Goal: Task Accomplishment & Management: Manage account settings

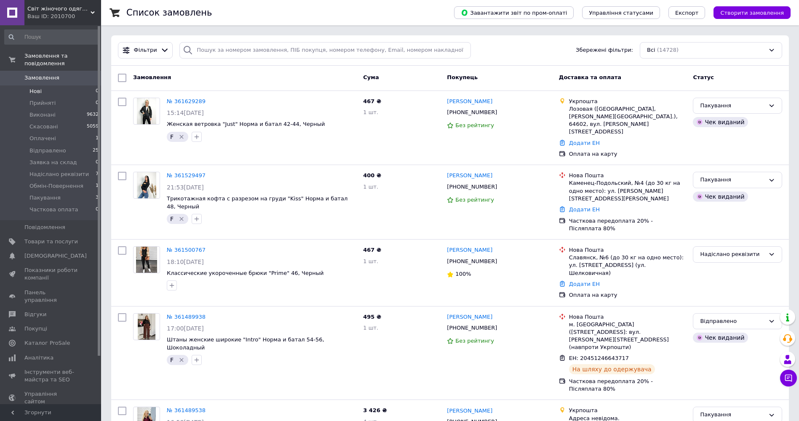
click at [32, 88] on span "Нові" at bounding box center [35, 92] width 12 height 8
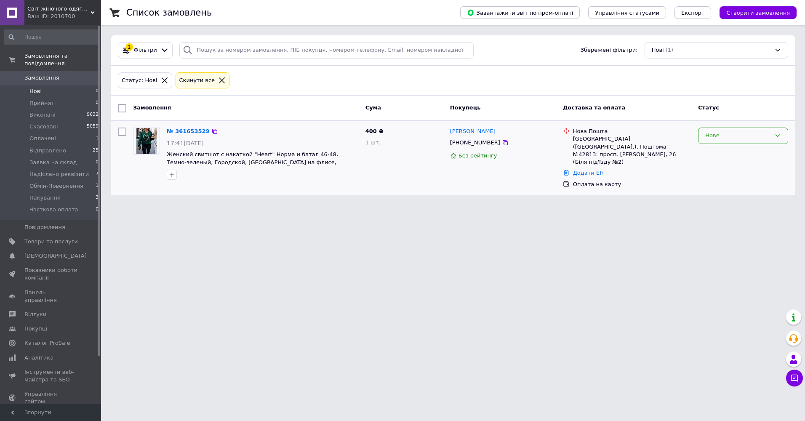
click at [755, 140] on div "Нове" at bounding box center [743, 136] width 90 height 16
click at [746, 152] on li "Прийнято" at bounding box center [743, 154] width 89 height 16
click at [38, 74] on span "Замовлення" at bounding box center [41, 78] width 35 height 8
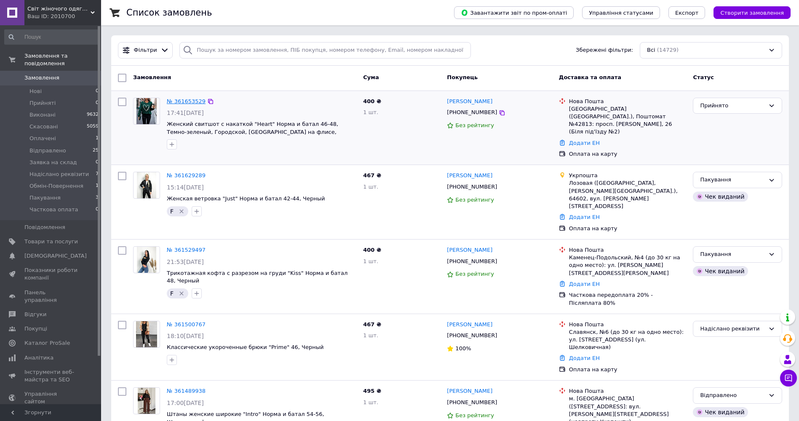
click at [179, 99] on link "№ 361653529" at bounding box center [186, 101] width 39 height 6
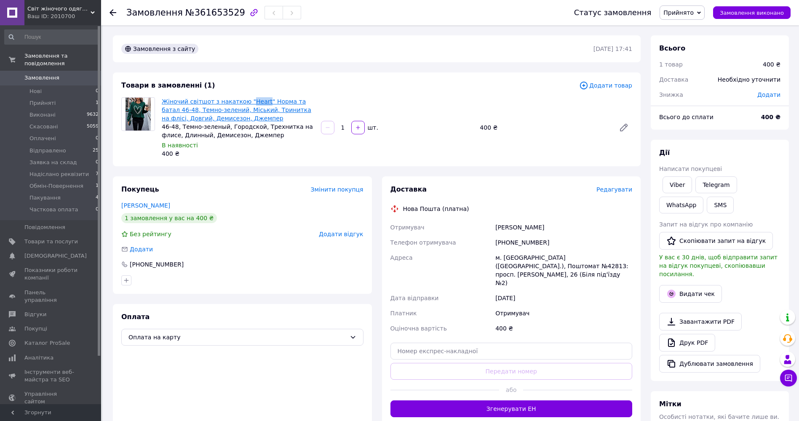
drag, startPoint x: 243, startPoint y: 95, endPoint x: 257, endPoint y: 103, distance: 17.0
click at [257, 103] on div "Товари в замовленні (1) Додати товар Жіночий світшот з накаткою "Heart" Норма т…" at bounding box center [377, 119] width 528 height 94
copy link "Heart"
drag, startPoint x: 540, startPoint y: 246, endPoint x: 496, endPoint y: 244, distance: 44.7
click at [496, 244] on div "[PHONE_NUMBER]" at bounding box center [564, 242] width 140 height 15
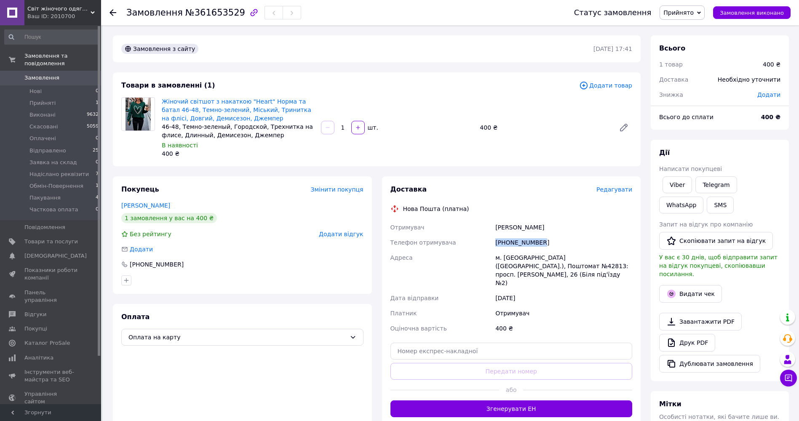
copy div "[PHONE_NUMBER]"
click at [196, 109] on link "Жіночий світшот з накаткою "Heart" Норма та батал 46-48, Темно-зелений, Міський…" at bounding box center [236, 110] width 149 height 24
click at [475, 237] on div "Телефон отримувача" at bounding box center [441, 242] width 105 height 15
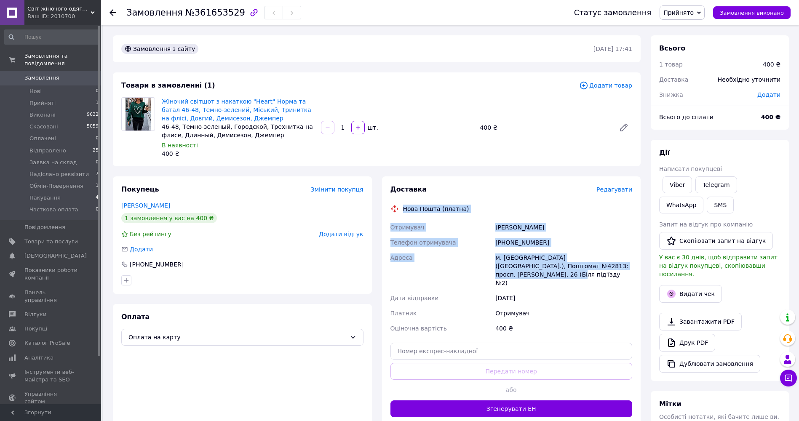
drag, startPoint x: 403, startPoint y: 206, endPoint x: 603, endPoint y: 264, distance: 208.8
click at [603, 264] on div "Доставка Редагувати Нова Пошта (платна) Отримувач [PERSON_NAME] Телефон отримув…" at bounding box center [511, 301] width 242 height 232
copy div "Нова Пошта (платна) Отримувач [PERSON_NAME] Телефон отримувача [PHONE_NUMBER] А…"
click at [707, 203] on button "SMS" at bounding box center [720, 205] width 27 height 17
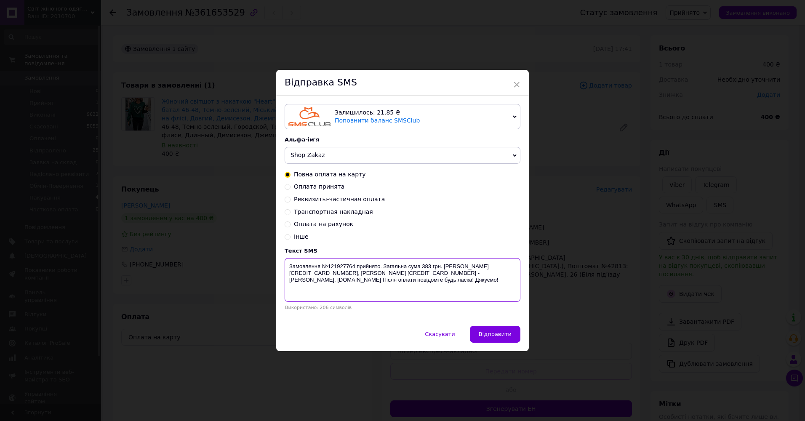
drag, startPoint x: 284, startPoint y: 265, endPoint x: 462, endPoint y: 286, distance: 178.9
click at [462, 286] on textarea "Замовлення №121927764 прийнято. Загальна сума 383 грн. [PERSON_NAME] [CREDIT_CA…" at bounding box center [403, 280] width 236 height 44
click at [561, 175] on div "× Відправка SMS Залишилось: 21.85 ₴ Поповнити баланс SMSClub Підключити LetsAds…" at bounding box center [402, 210] width 805 height 421
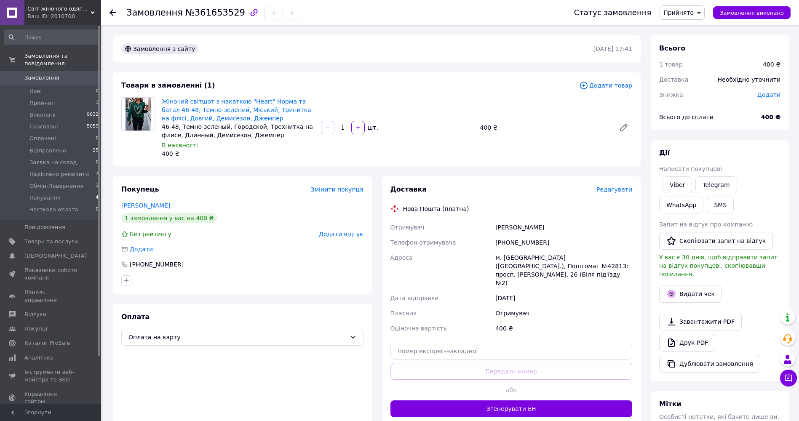
click at [703, 11] on span "Прийнято" at bounding box center [681, 12] width 45 height 14
click at [704, 92] on li "Надіслано реквізити" at bounding box center [694, 92] width 68 height 13
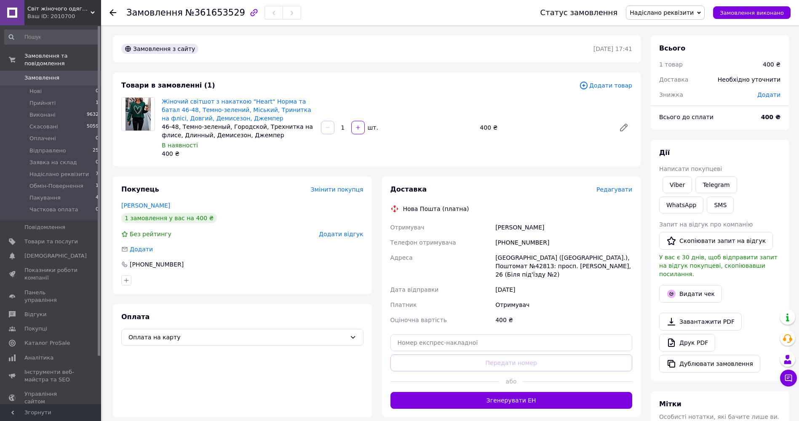
click at [32, 74] on span "Замовлення" at bounding box center [41, 78] width 35 height 8
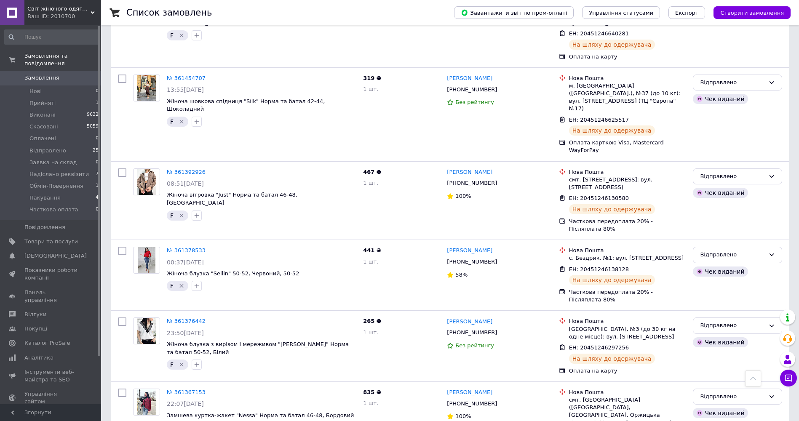
scroll to position [758, 0]
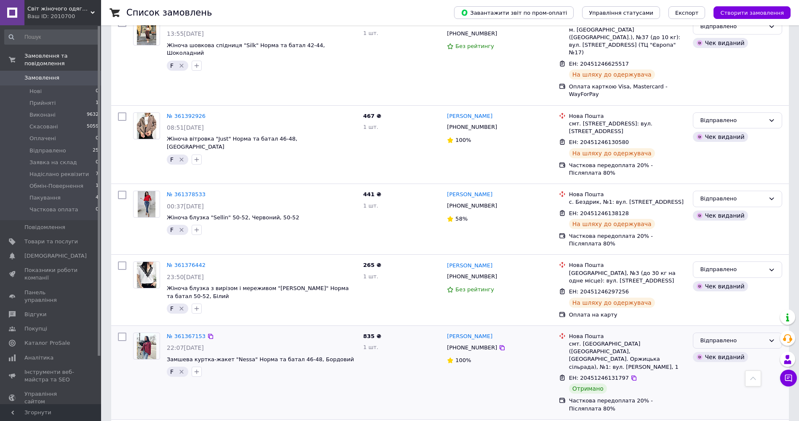
click at [760, 336] on div "Відправлено" at bounding box center [732, 340] width 65 height 9
click at [724, 366] on li "Виконано" at bounding box center [737, 374] width 88 height 16
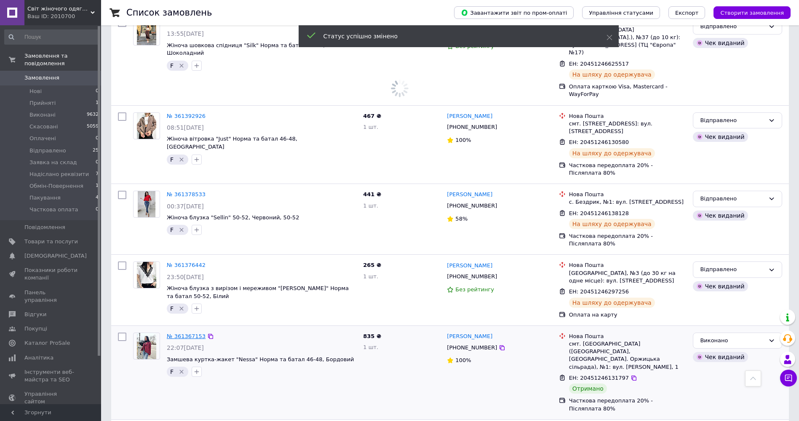
click at [180, 333] on link "№ 361367153" at bounding box center [186, 336] width 39 height 6
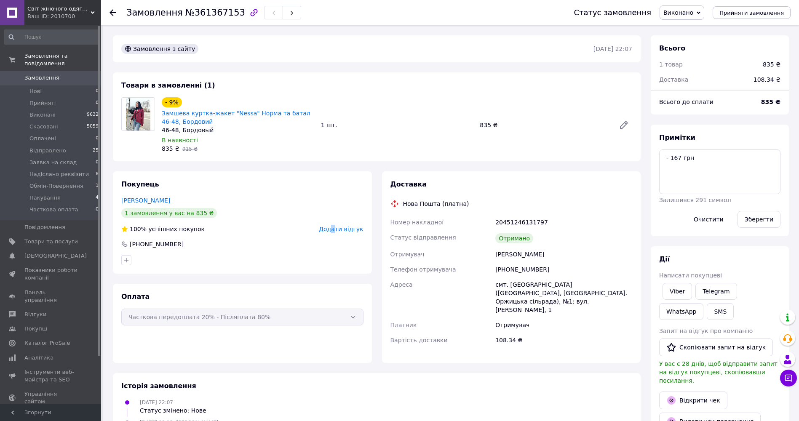
click at [339, 230] on span "Додати відгук" at bounding box center [341, 229] width 44 height 7
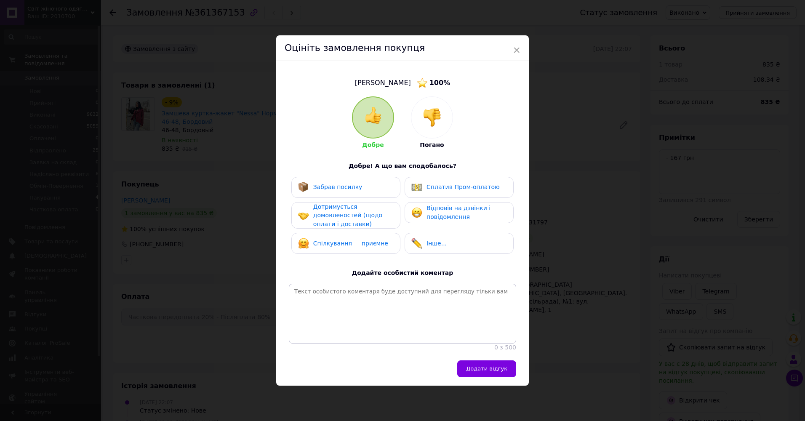
click at [342, 189] on div "Забрав посилку" at bounding box center [330, 187] width 64 height 11
click at [342, 211] on span "Дотримується домовленостей (щодо оплати і доставки)" at bounding box center [347, 215] width 69 height 24
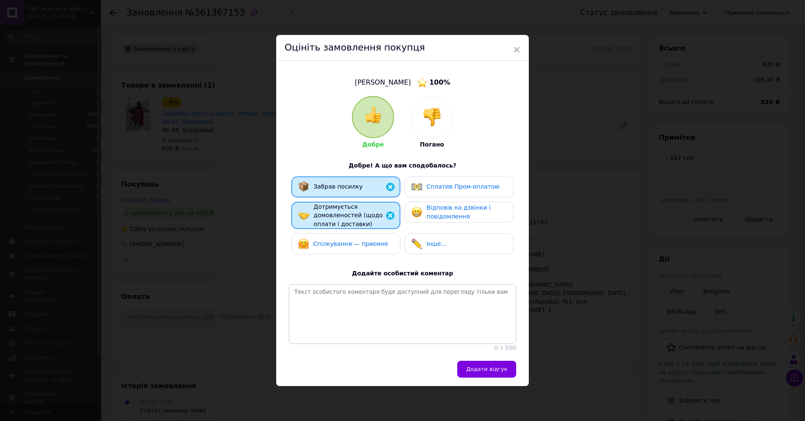
click at [445, 211] on span "Відповів на дзвінки і повідомлення" at bounding box center [459, 212] width 64 height 16
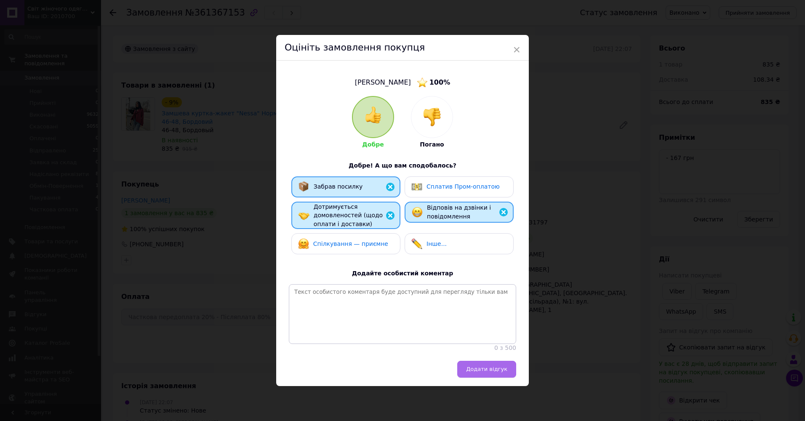
click at [476, 376] on button "Додати відгук" at bounding box center [486, 369] width 59 height 17
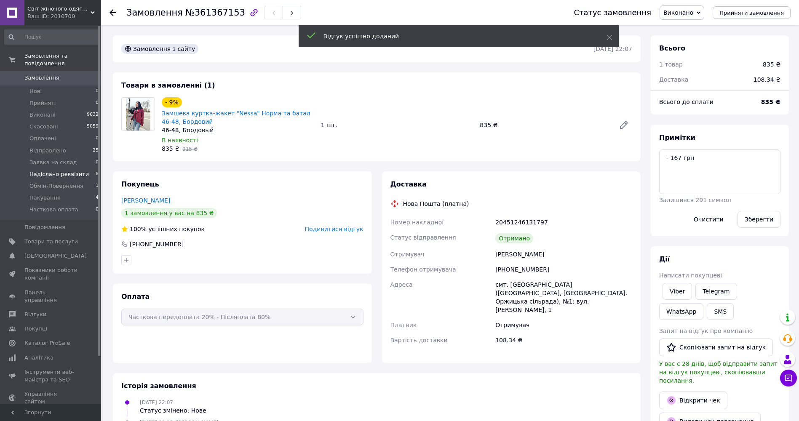
click at [51, 171] on span "Надіслано реквізити" at bounding box center [58, 175] width 59 height 8
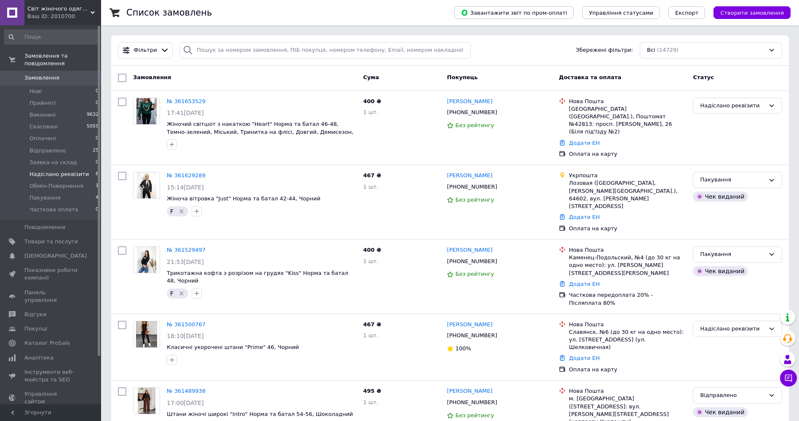
click at [66, 171] on span "Надіслано реквізити" at bounding box center [58, 175] width 59 height 8
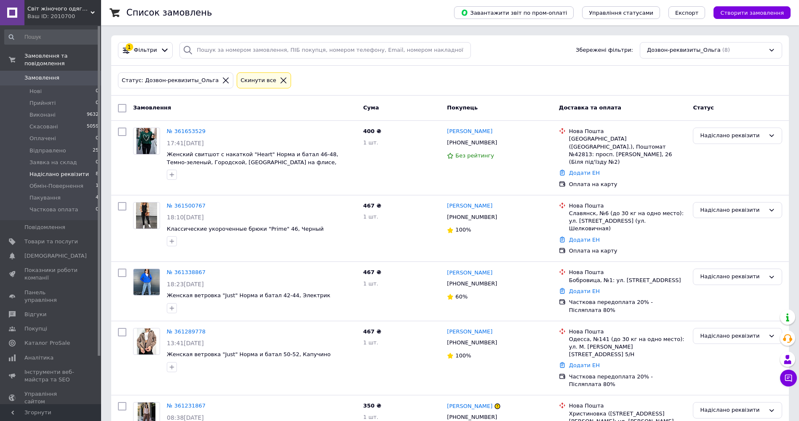
scroll to position [201, 0]
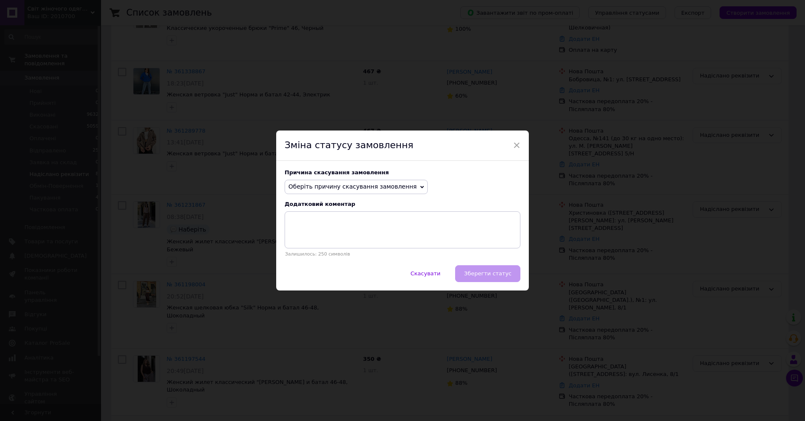
click at [350, 186] on span "Оберіть причину скасування замовлення" at bounding box center [352, 186] width 128 height 7
click at [324, 230] on li "Оплата не надійшла" at bounding box center [356, 227] width 142 height 12
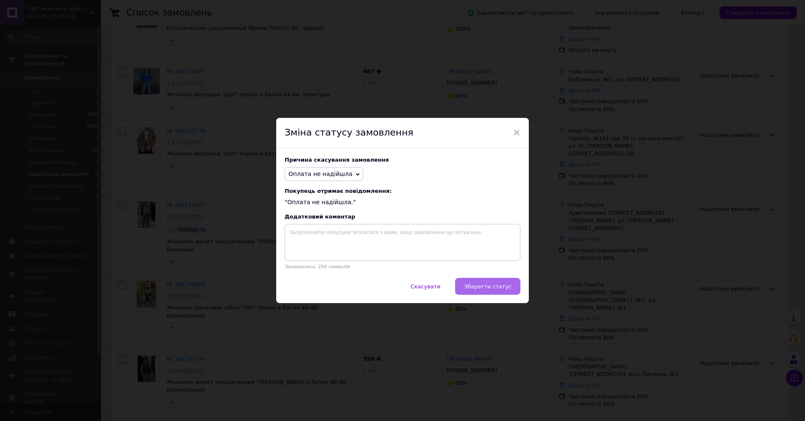
click at [480, 289] on span "Зберегти статус" at bounding box center [488, 286] width 48 height 6
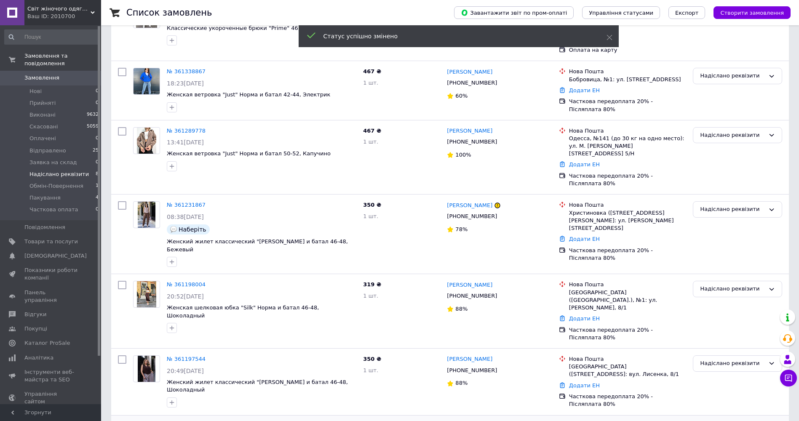
scroll to position [200, 0]
click at [733, 360] on div "Надіслано реквізити" at bounding box center [732, 364] width 65 height 9
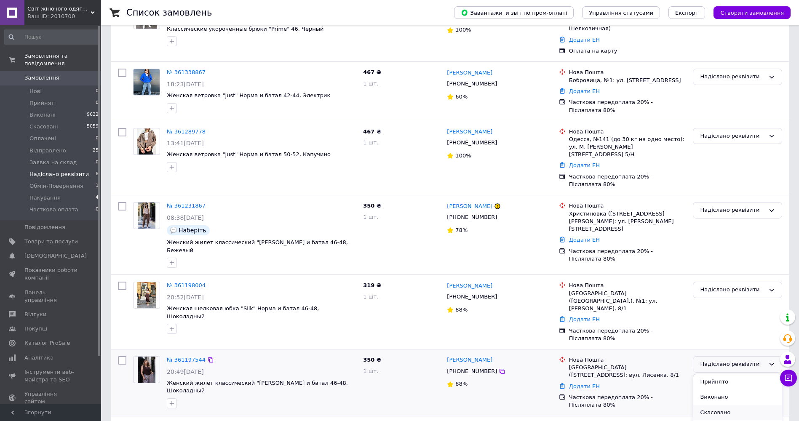
click at [722, 405] on li "Скасовано" at bounding box center [737, 413] width 88 height 16
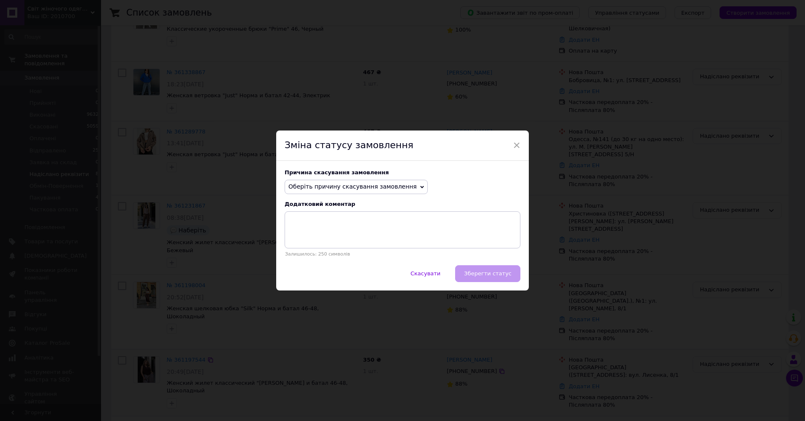
click at [345, 181] on span "Оберіть причину скасування замовлення" at bounding box center [356, 187] width 143 height 14
click at [330, 226] on li "Оплата не надійшла" at bounding box center [356, 227] width 142 height 12
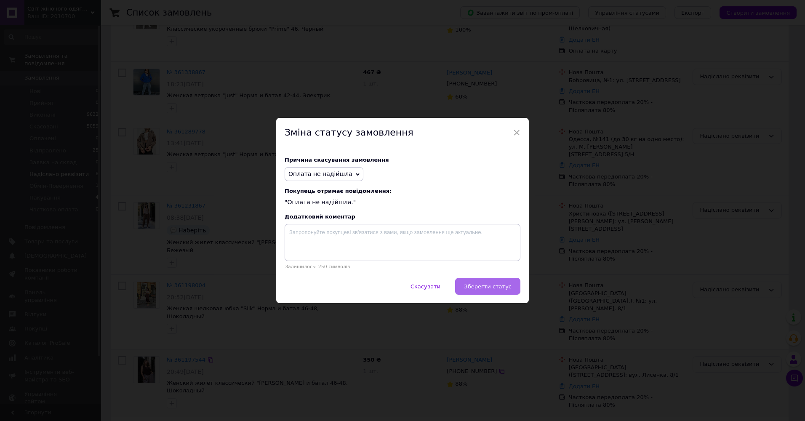
click at [486, 287] on span "Зберегти статус" at bounding box center [488, 286] width 48 height 6
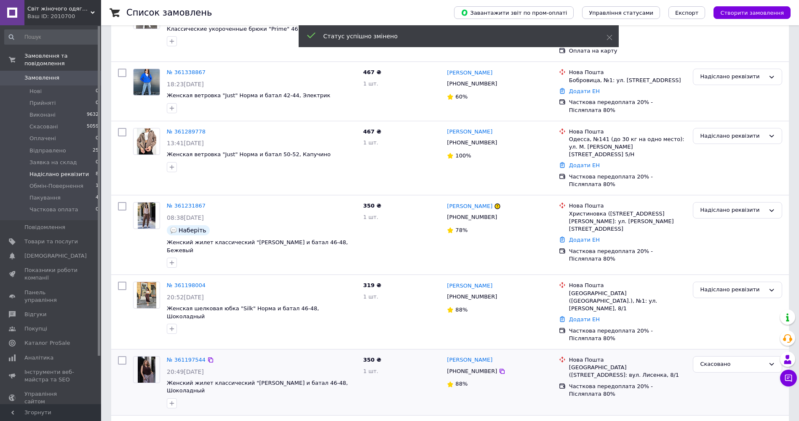
scroll to position [199, 0]
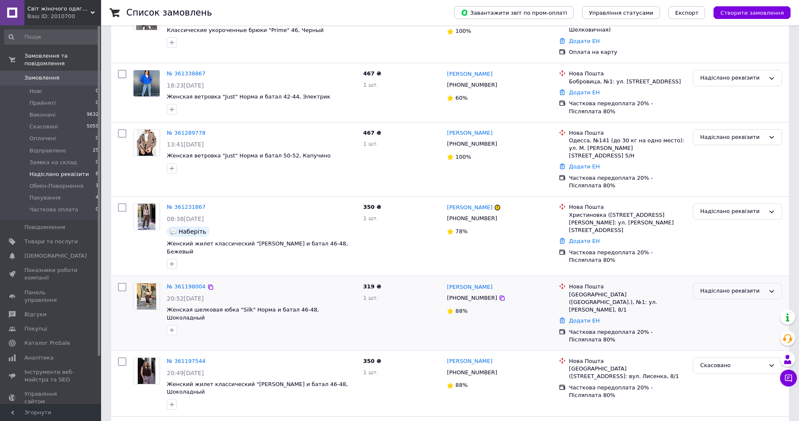
click at [745, 287] on div "Надіслано реквізити" at bounding box center [732, 291] width 65 height 9
click at [730, 332] on li "Скасовано" at bounding box center [737, 340] width 88 height 16
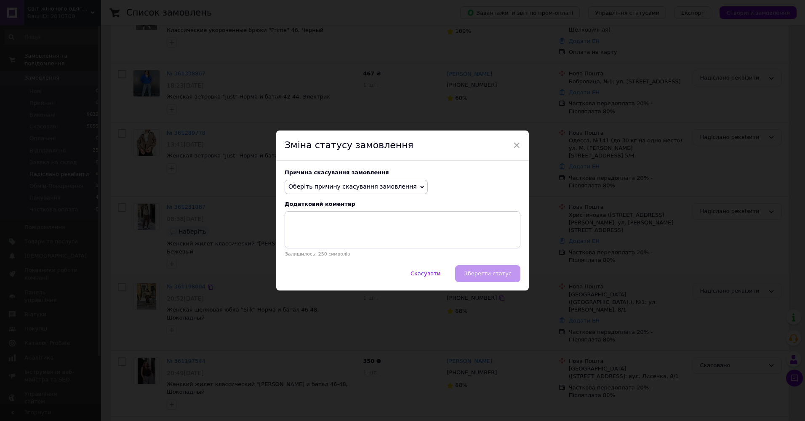
click at [355, 181] on span "Оберіть причину скасування замовлення" at bounding box center [356, 187] width 143 height 14
click at [335, 227] on li "Оплата не надійшла" at bounding box center [356, 227] width 142 height 12
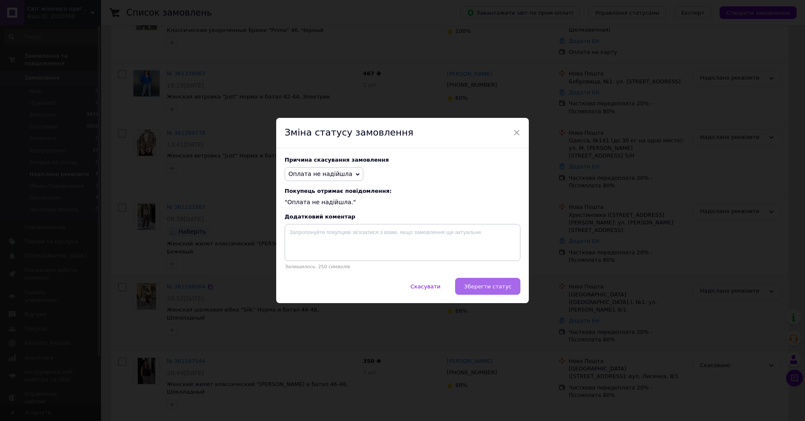
click at [495, 290] on span "Зберегти статус" at bounding box center [488, 286] width 48 height 6
click at [495, 291] on div "Скасувати   Зберегти статус" at bounding box center [402, 290] width 253 height 25
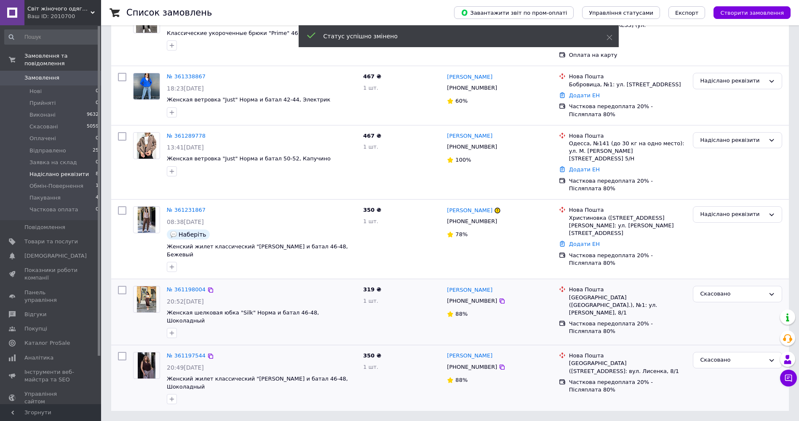
scroll to position [140, 0]
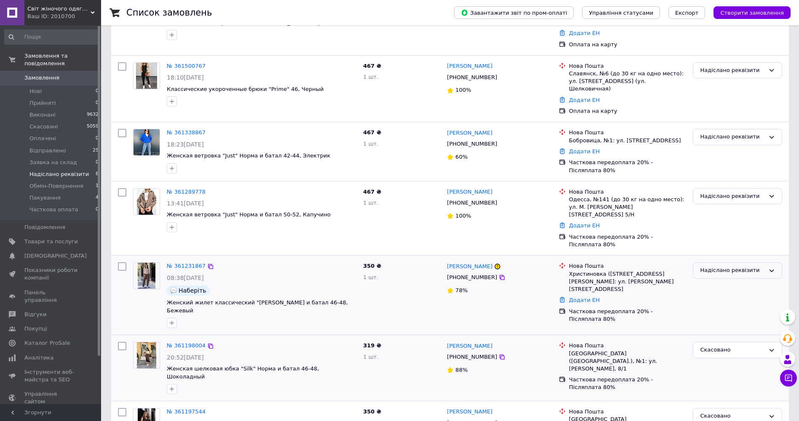
click at [760, 266] on div "Надіслано реквізити" at bounding box center [732, 270] width 65 height 9
click at [708, 311] on li "Скасовано" at bounding box center [737, 319] width 88 height 16
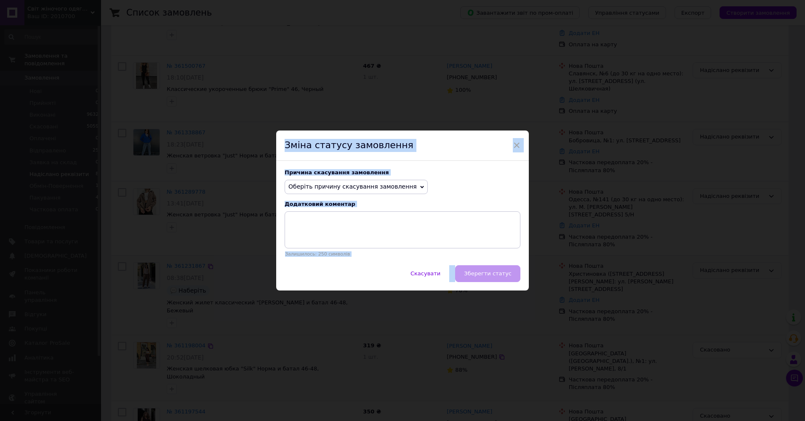
click at [380, 191] on span "Оберіть причину скасування замовлення" at bounding box center [356, 187] width 143 height 14
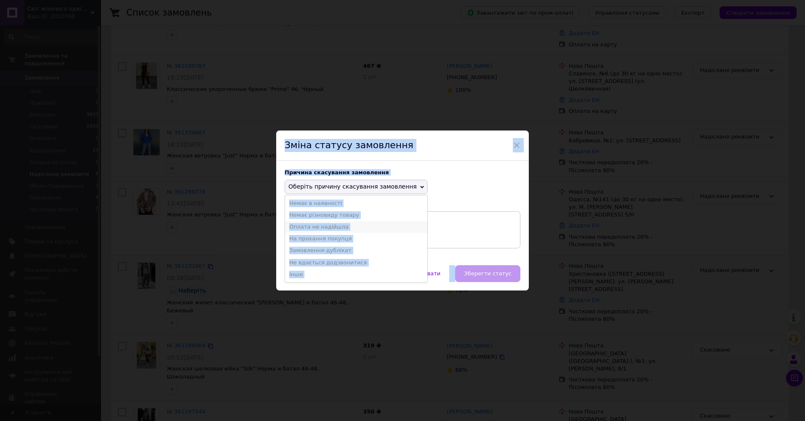
click at [330, 229] on li "Оплата не надійшла" at bounding box center [356, 227] width 142 height 12
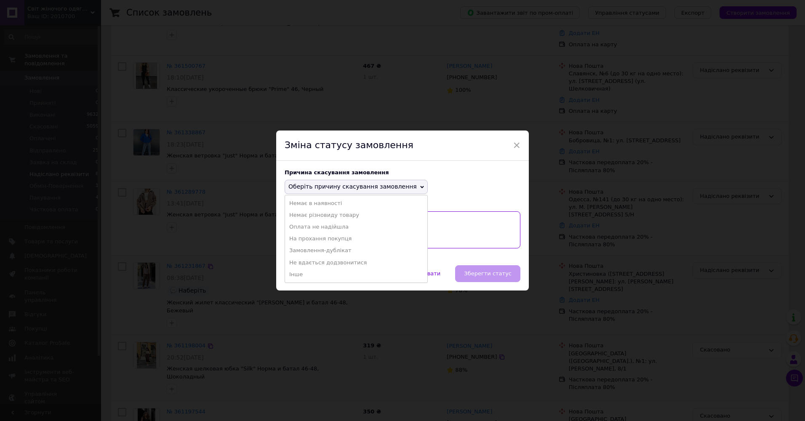
click at [330, 229] on textarea at bounding box center [403, 229] width 236 height 37
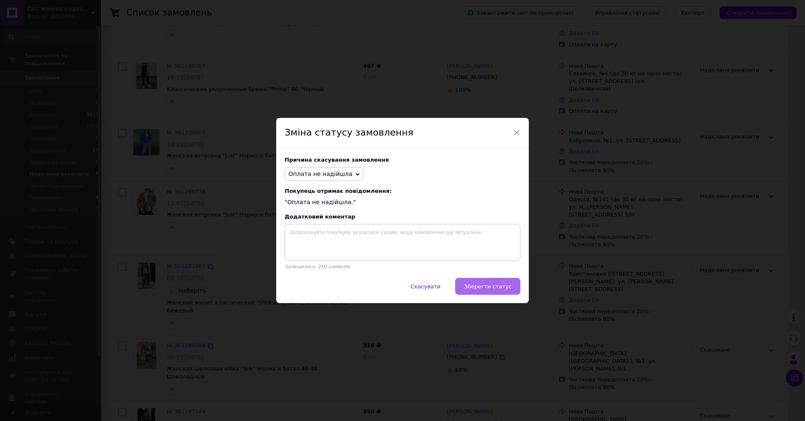
click at [502, 289] on span "Зберегти статус" at bounding box center [488, 286] width 48 height 6
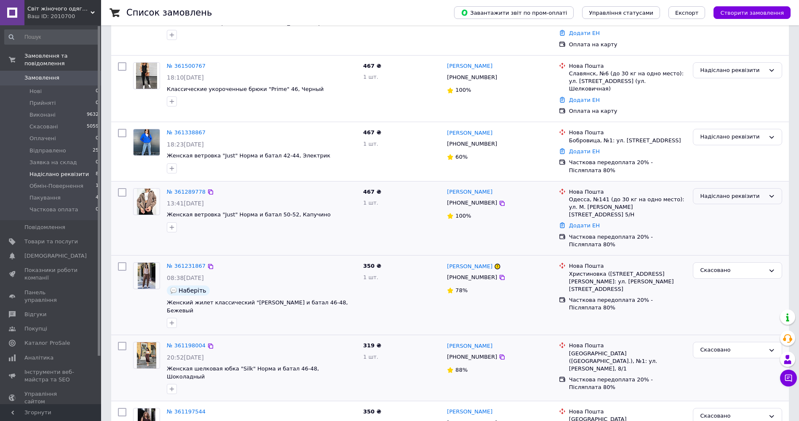
click at [734, 192] on div "Надіслано реквізити" at bounding box center [732, 196] width 65 height 9
click at [717, 237] on li "Скасовано" at bounding box center [737, 245] width 88 height 16
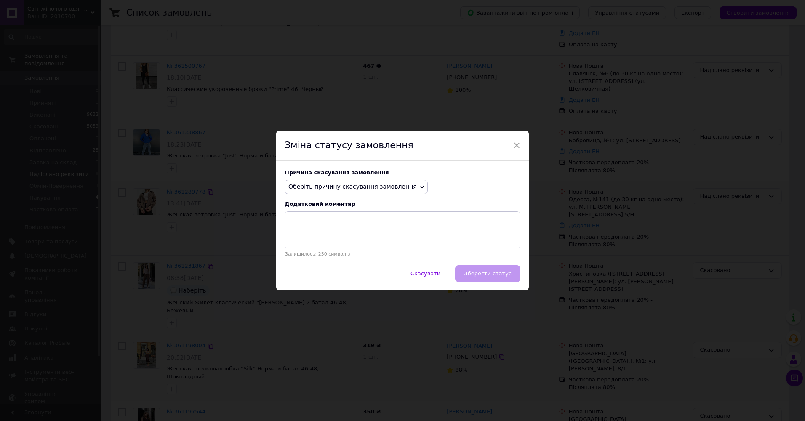
click at [365, 189] on span "Оберіть причину скасування замовлення" at bounding box center [352, 186] width 128 height 7
click at [332, 229] on li "Оплата не надійшла" at bounding box center [356, 227] width 142 height 12
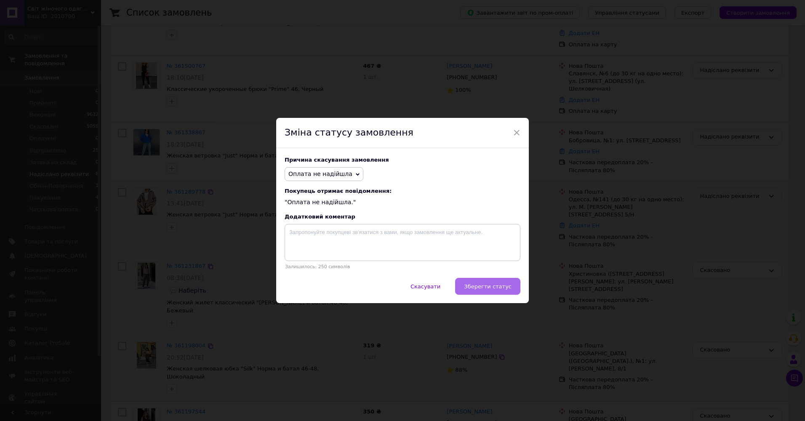
click at [498, 290] on span "Зберегти статус" at bounding box center [488, 286] width 48 height 6
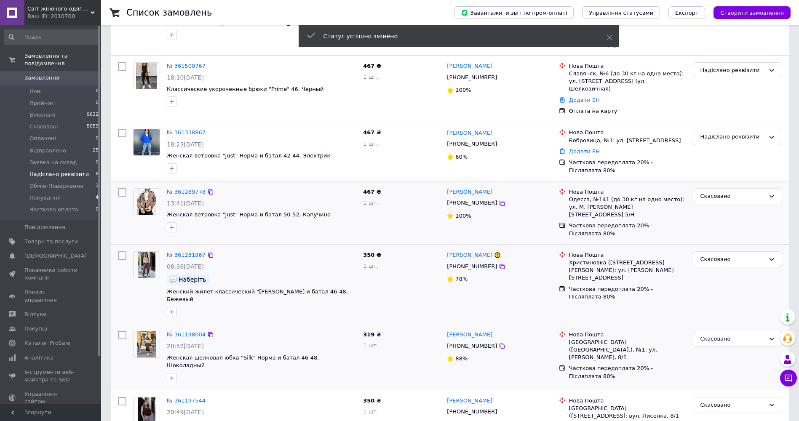
scroll to position [139, 0]
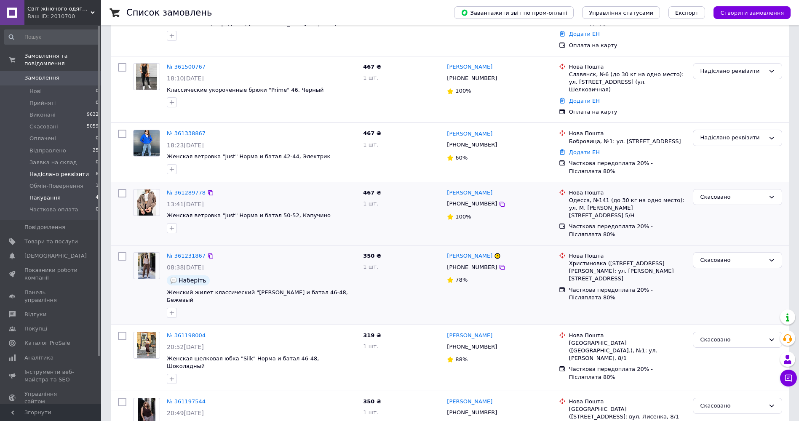
click at [38, 194] on span "Пакування" at bounding box center [44, 198] width 31 height 8
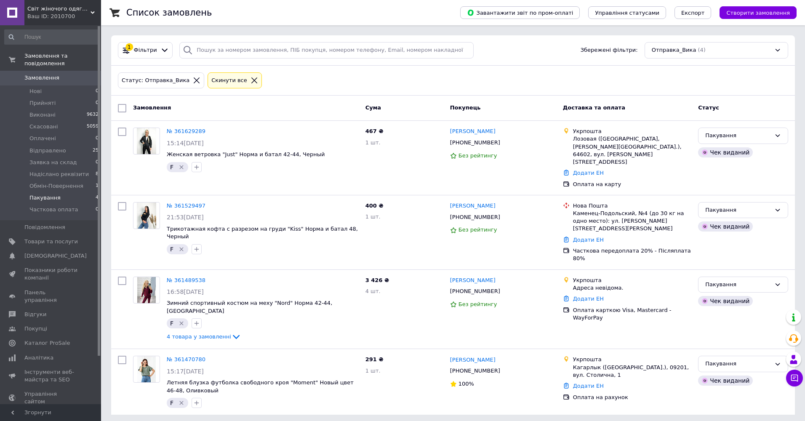
click at [32, 74] on span "Замовлення" at bounding box center [41, 78] width 35 height 8
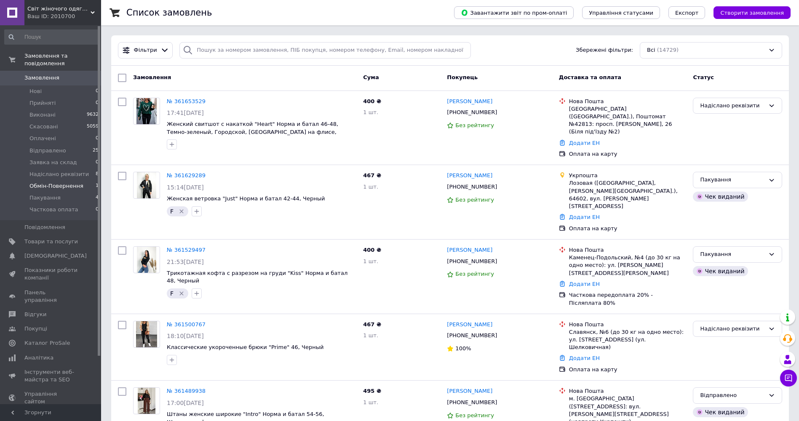
click at [41, 182] on span "Обмін-Повернення" at bounding box center [56, 186] width 54 height 8
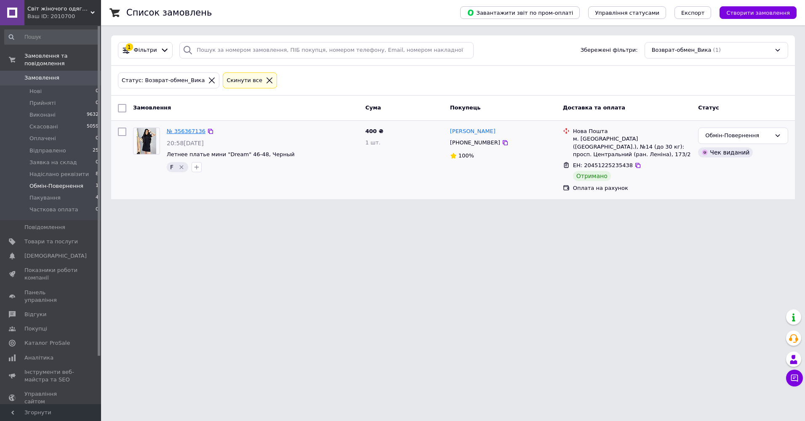
click at [192, 132] on link "№ 356367136" at bounding box center [186, 131] width 39 height 6
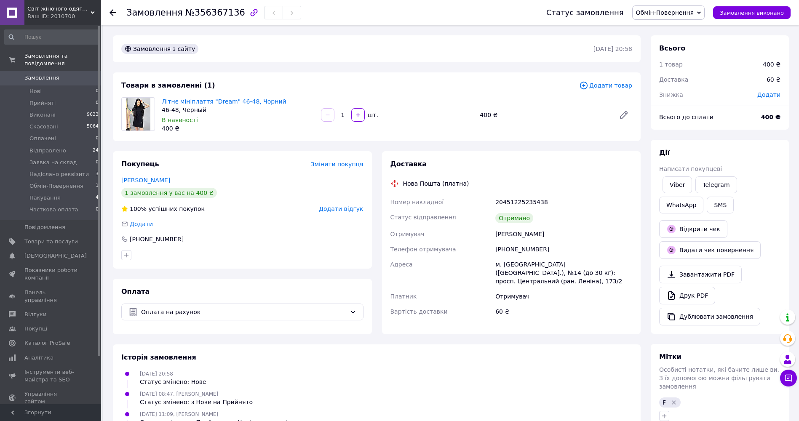
scroll to position [27, 0]
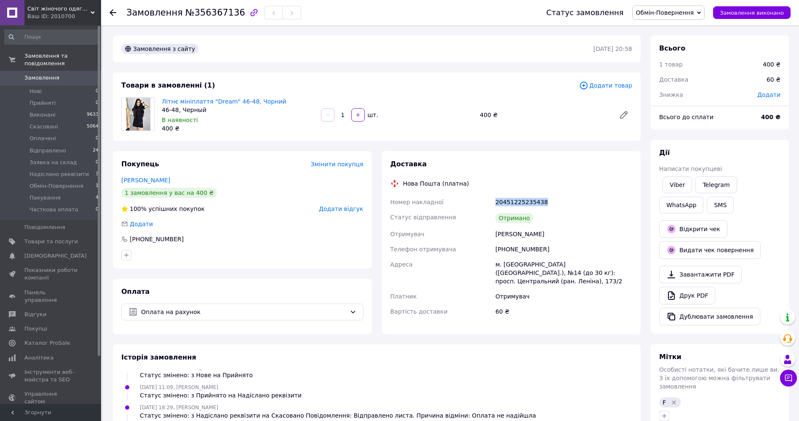
drag, startPoint x: 542, startPoint y: 203, endPoint x: 496, endPoint y: 204, distance: 45.5
click at [496, 204] on div "20451225235438" at bounding box center [564, 202] width 140 height 15
copy div "20451225235438"
click at [41, 147] on span "Відправлено" at bounding box center [47, 151] width 37 height 8
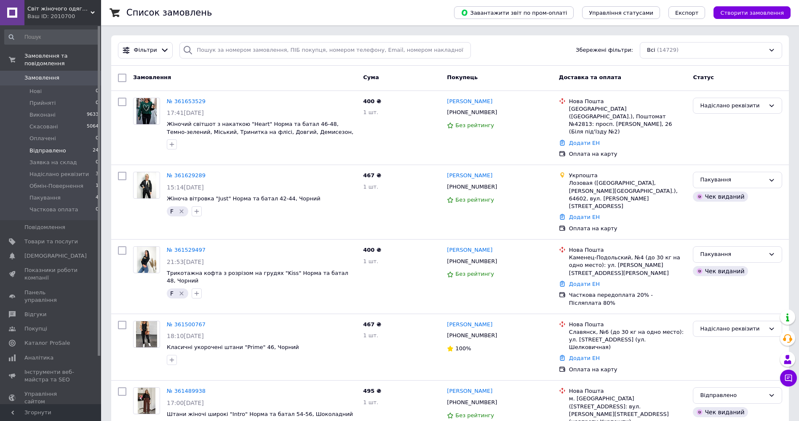
click at [38, 147] on span "Відправлено" at bounding box center [47, 151] width 37 height 8
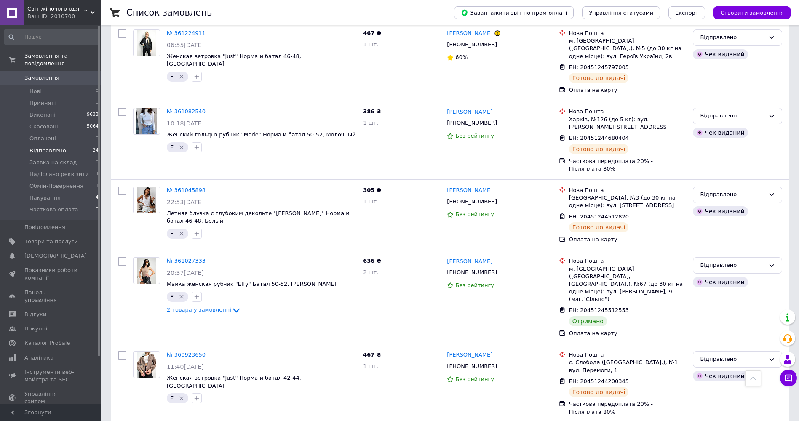
scroll to position [1011, 0]
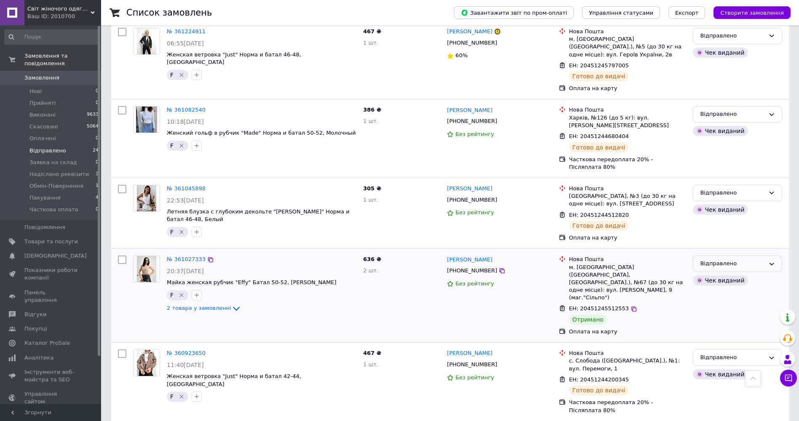
click at [753, 259] on div "Відправлено" at bounding box center [732, 263] width 65 height 9
click at [747, 289] on li "Виконано" at bounding box center [737, 297] width 88 height 16
click at [747, 252] on div "Відправлено Прийнято Виконано Скасовано Оплачено Заявка на склад Надіслано рекв…" at bounding box center [737, 295] width 96 height 87
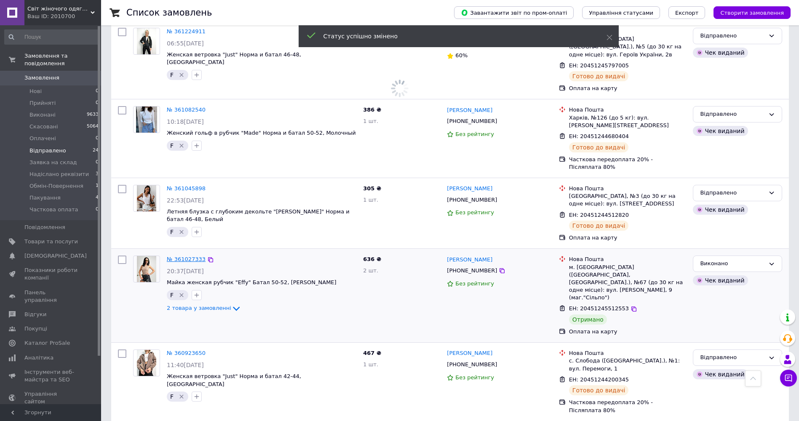
click at [177, 256] on link "№ 361027333" at bounding box center [186, 259] width 39 height 6
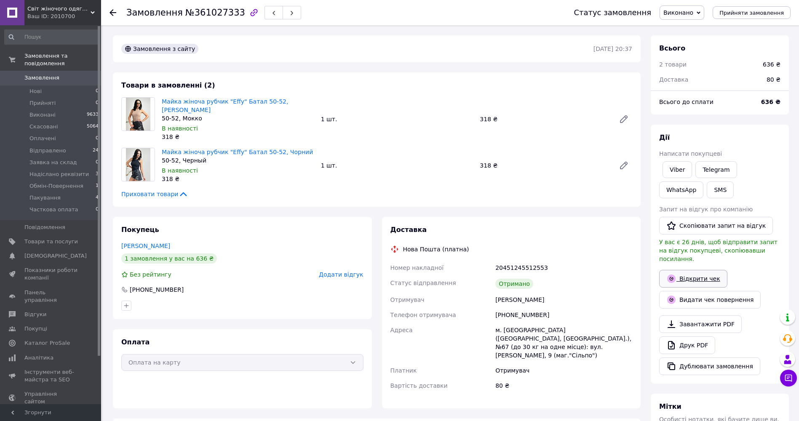
click at [694, 272] on link "Відкрити чек" at bounding box center [693, 279] width 68 height 18
click at [341, 271] on span "Додати відгук" at bounding box center [341, 274] width 44 height 7
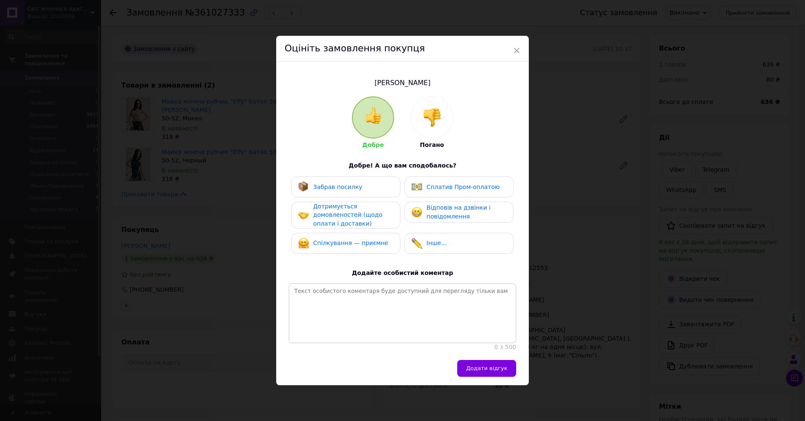
click at [358, 188] on div "Забрав посилку" at bounding box center [346, 186] width 96 height 11
click at [359, 207] on span "Дотримується домовленостей (щодо оплати і доставки)" at bounding box center [347, 215] width 69 height 24
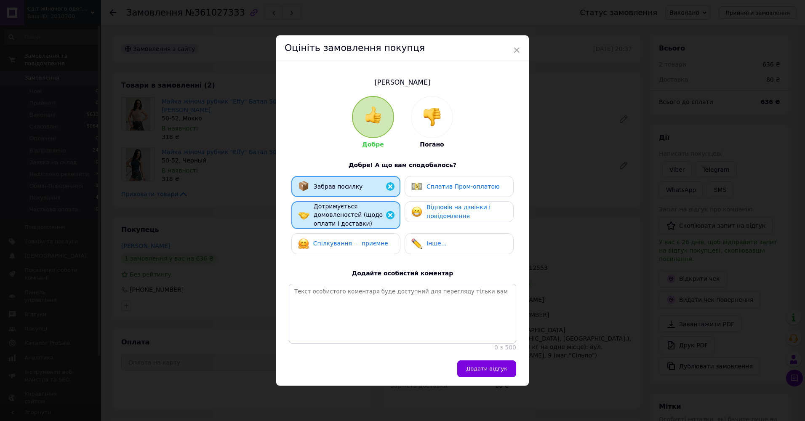
click at [452, 208] on span "Відповів на дзвінки і повідомлення" at bounding box center [459, 212] width 64 height 16
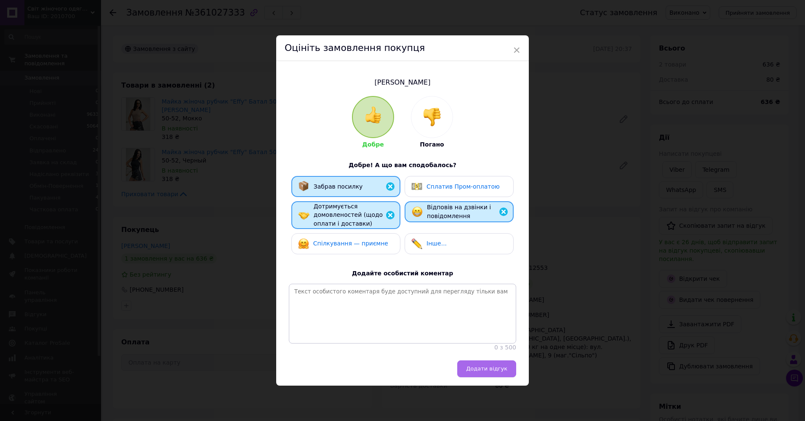
click at [497, 372] on span "Додати відгук" at bounding box center [486, 369] width 41 height 6
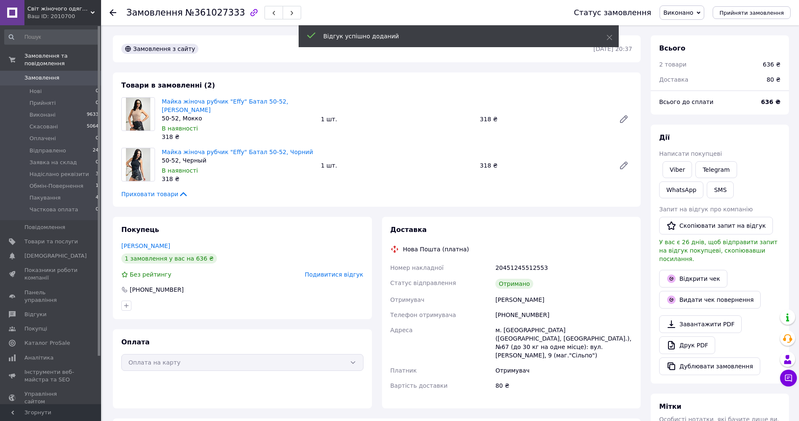
click at [112, 15] on icon at bounding box center [112, 12] width 7 height 7
click at [112, 15] on div "Замовлення №361027333 Статус замовлення Виконано Прийнято Скасовано Оплачено Ві…" at bounding box center [399, 351] width 799 height 702
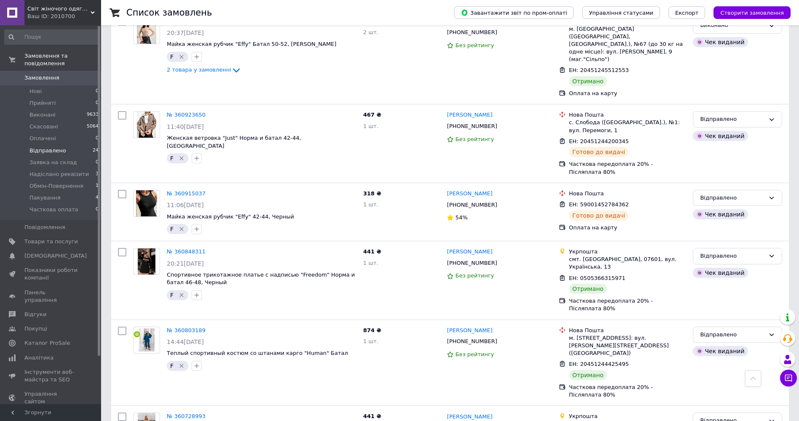
scroll to position [1161, 0]
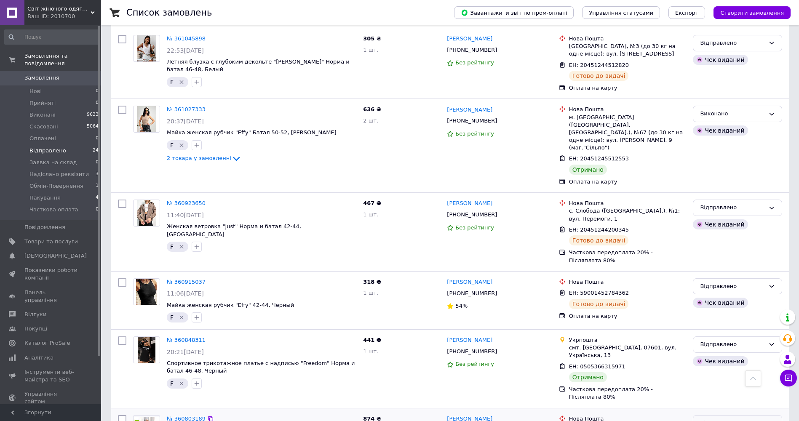
click at [756, 419] on div "Відправлено" at bounding box center [732, 423] width 65 height 9
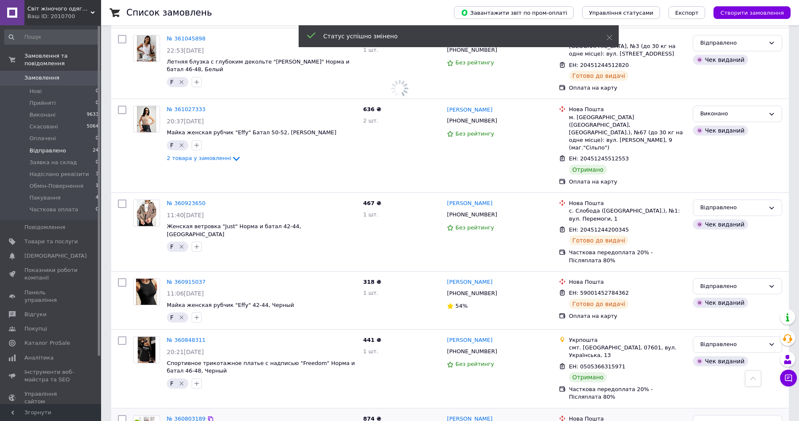
click at [184, 416] on link "№ 360803189" at bounding box center [186, 419] width 39 height 6
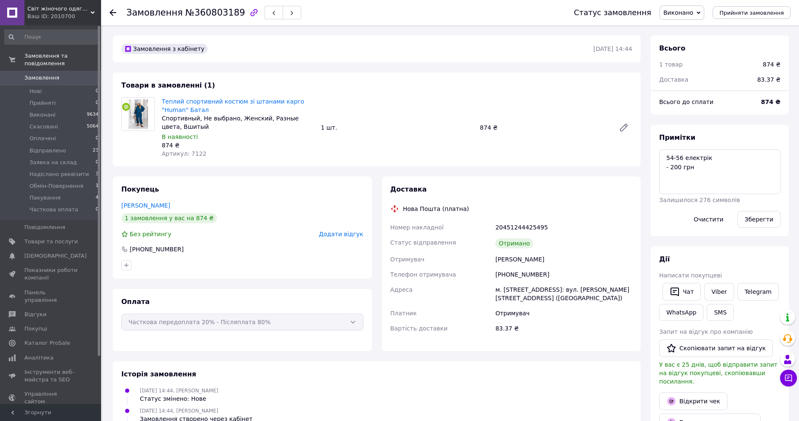
scroll to position [72, 0]
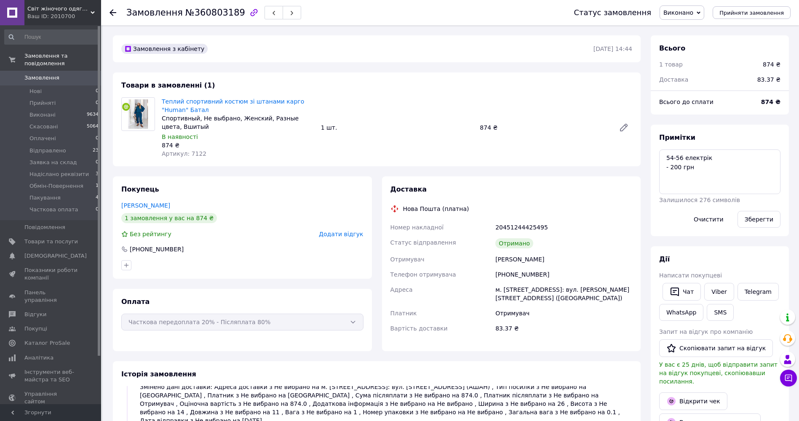
click at [347, 235] on span "Додати відгук" at bounding box center [341, 234] width 44 height 7
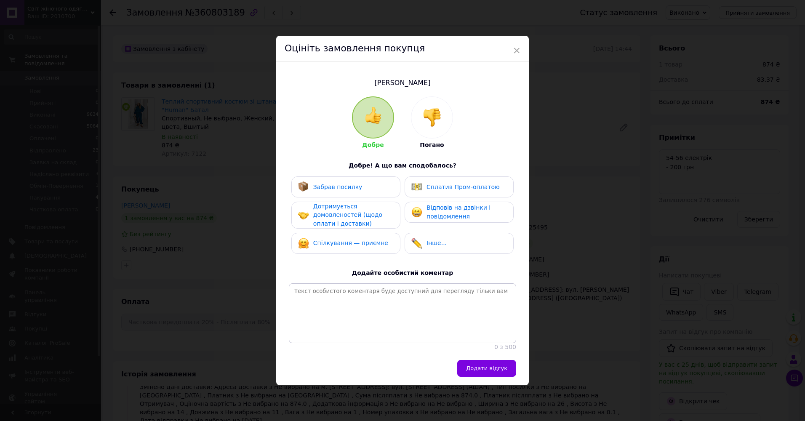
click at [365, 190] on div "Забрав посилку" at bounding box center [345, 186] width 109 height 21
click at [359, 215] on span "Дотримується домовленостей (щодо оплати і доставки)" at bounding box center [347, 215] width 69 height 24
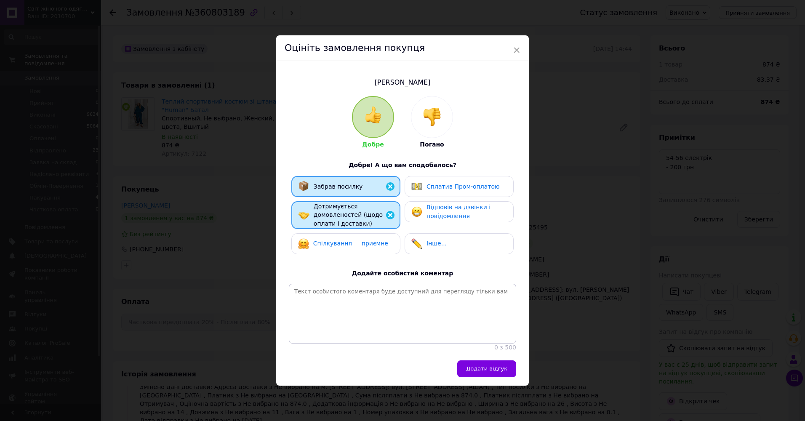
click at [450, 204] on span "Відповів на дзвінки і повідомлення" at bounding box center [459, 212] width 64 height 16
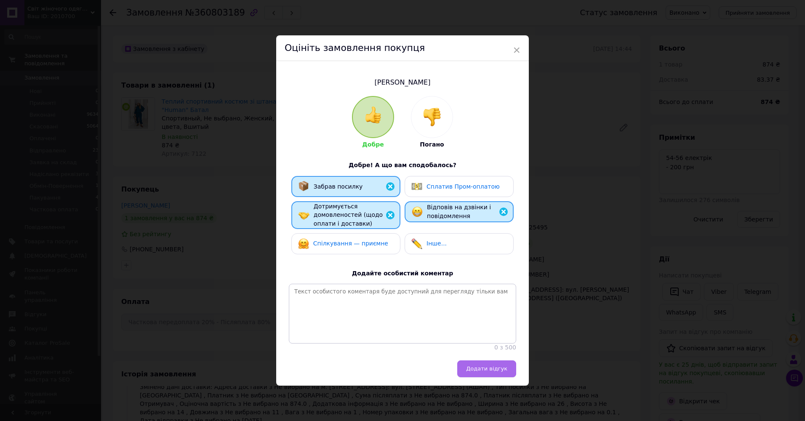
click at [498, 367] on button "Додати відгук" at bounding box center [486, 368] width 59 height 17
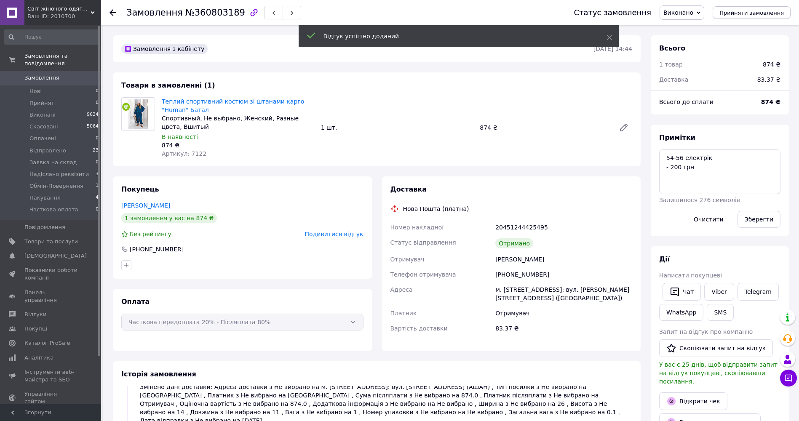
click at [112, 13] on use at bounding box center [112, 12] width 7 height 7
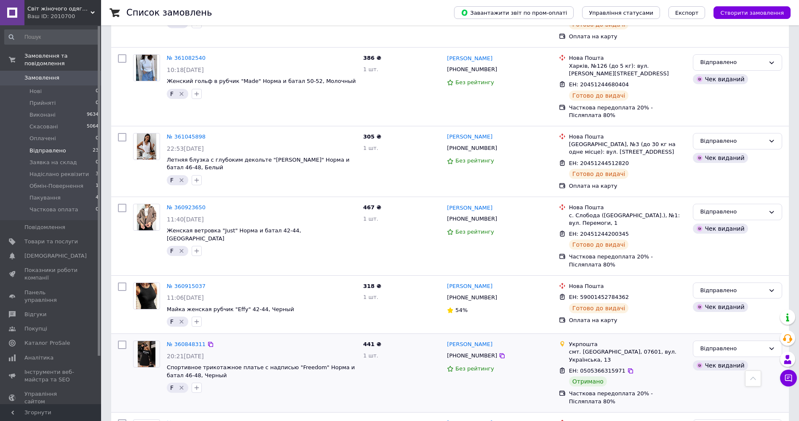
scroll to position [1053, 0]
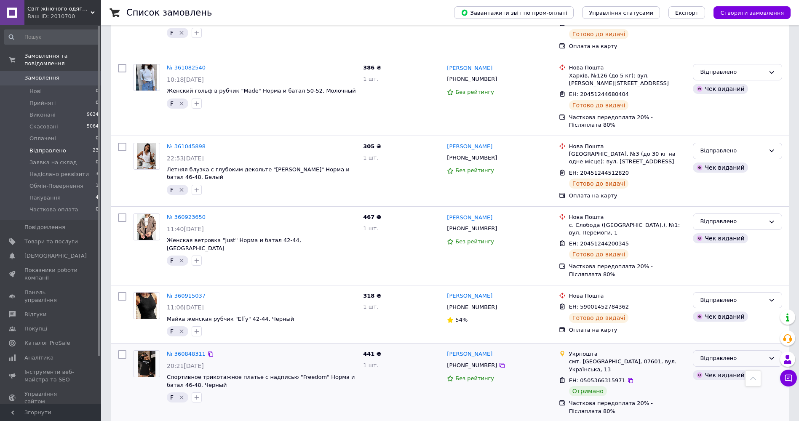
click at [760, 354] on div "Відправлено" at bounding box center [732, 358] width 65 height 9
click at [748, 384] on li "Виконано" at bounding box center [737, 392] width 88 height 16
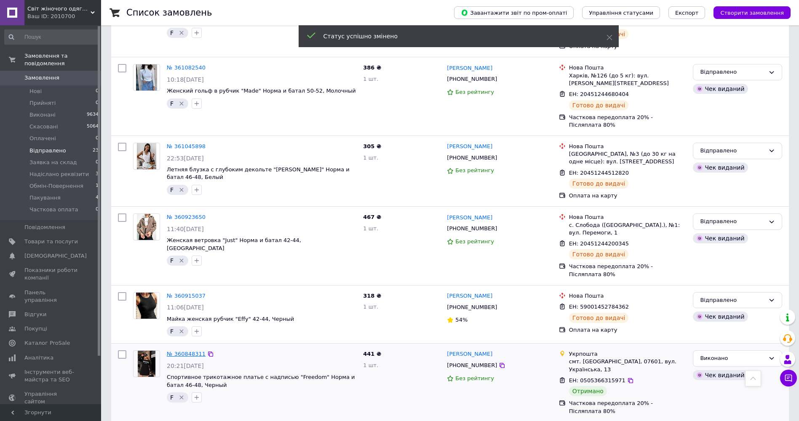
click at [178, 351] on link "№ 360848311" at bounding box center [186, 354] width 39 height 6
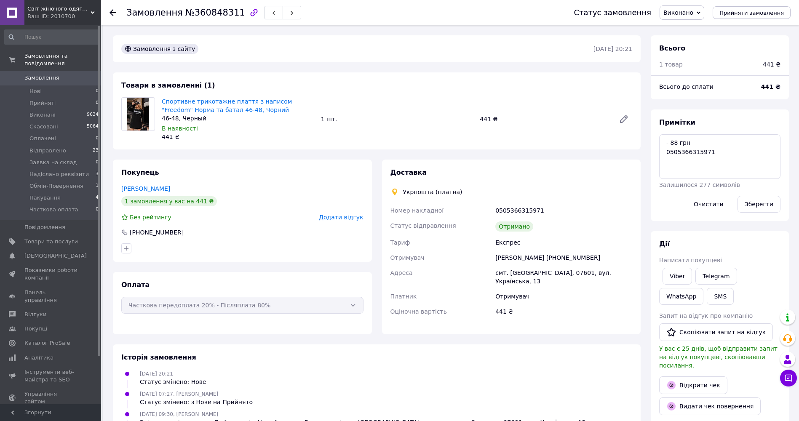
scroll to position [24, 0]
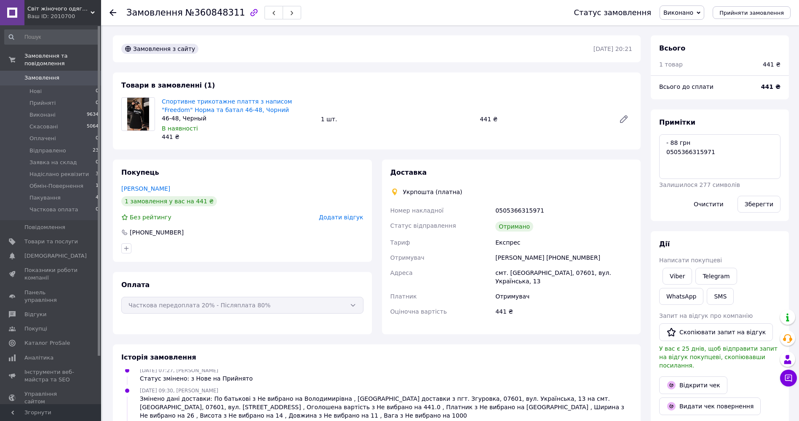
click at [344, 219] on span "Додати відгук" at bounding box center [341, 217] width 44 height 7
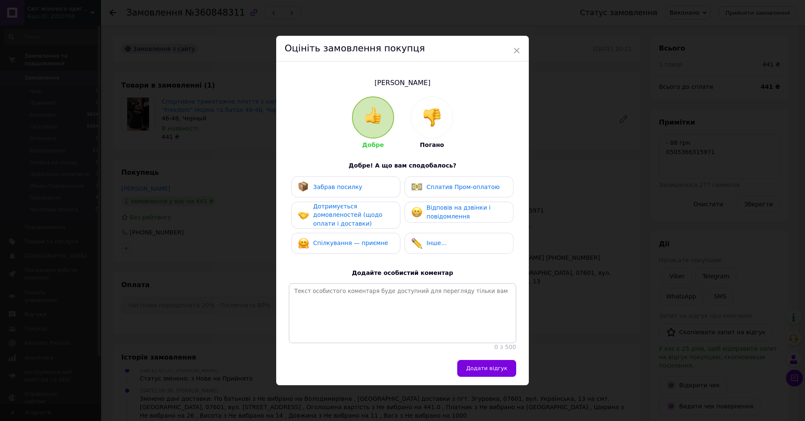
click at [344, 185] on span "Забрав посилку" at bounding box center [337, 187] width 49 height 7
click at [344, 215] on span "Дотримується домовленостей (щодо оплати і доставки)" at bounding box center [347, 215] width 69 height 24
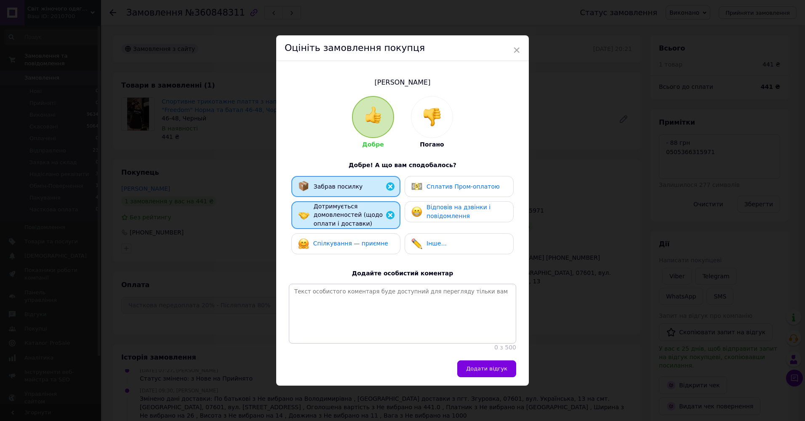
click at [438, 208] on span "Відповів на дзвінки і повідомлення" at bounding box center [459, 212] width 64 height 16
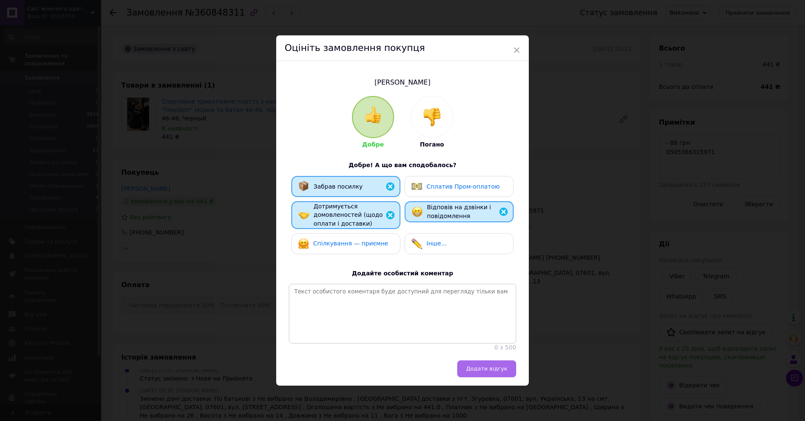
click at [491, 368] on span "Додати відгук" at bounding box center [486, 369] width 41 height 6
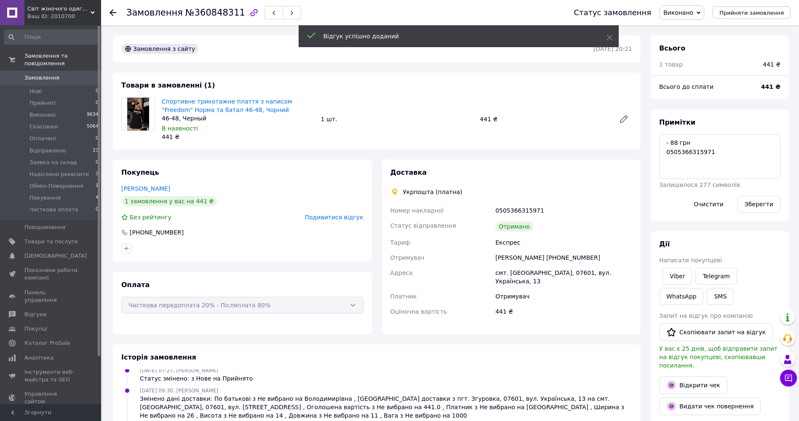
click at [114, 11] on icon at bounding box center [112, 12] width 7 height 7
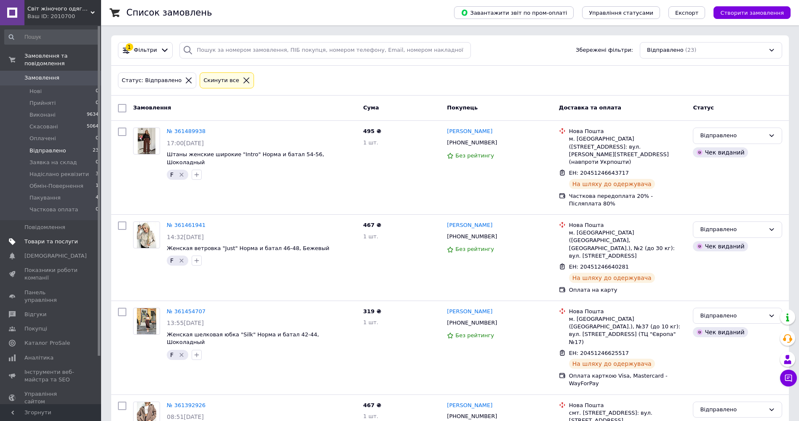
click at [57, 238] on span "Товари та послуги" at bounding box center [50, 242] width 53 height 8
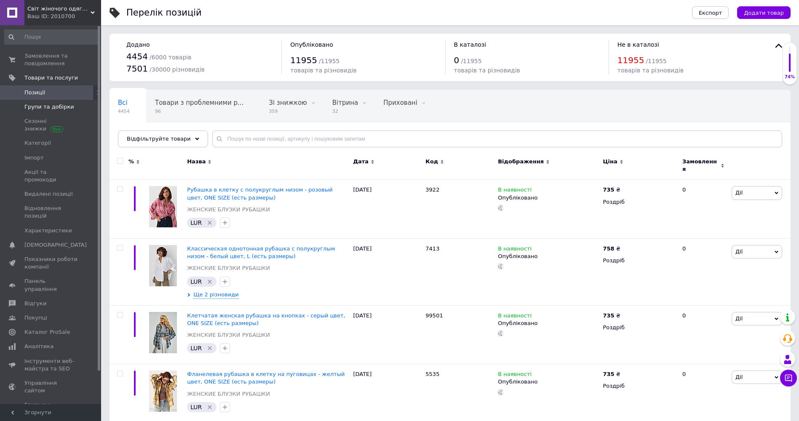
click at [61, 105] on span "Групи та добірки" at bounding box center [49, 107] width 50 height 8
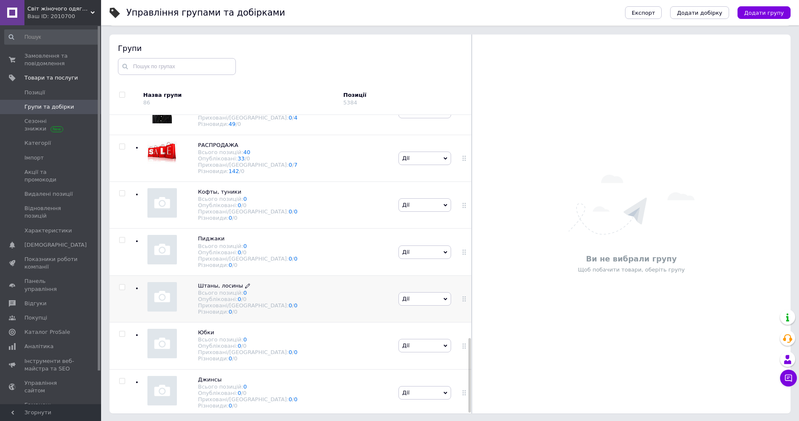
scroll to position [48, 0]
click at [121, 190] on input "checkbox" at bounding box center [121, 192] width 5 height 5
checkbox input "true"
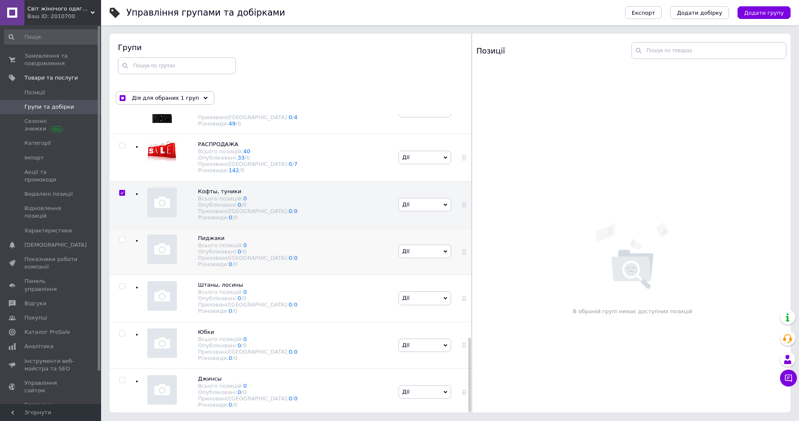
click at [123, 237] on input "checkbox" at bounding box center [121, 239] width 5 height 5
checkbox input "true"
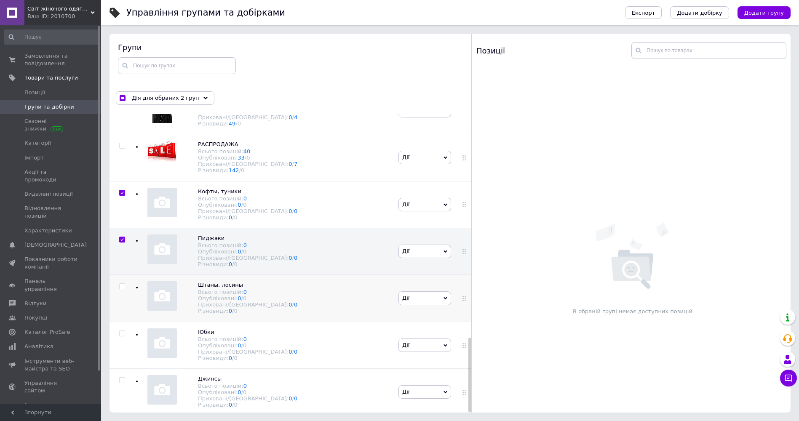
click at [123, 284] on input "checkbox" at bounding box center [121, 286] width 5 height 5
checkbox input "false"
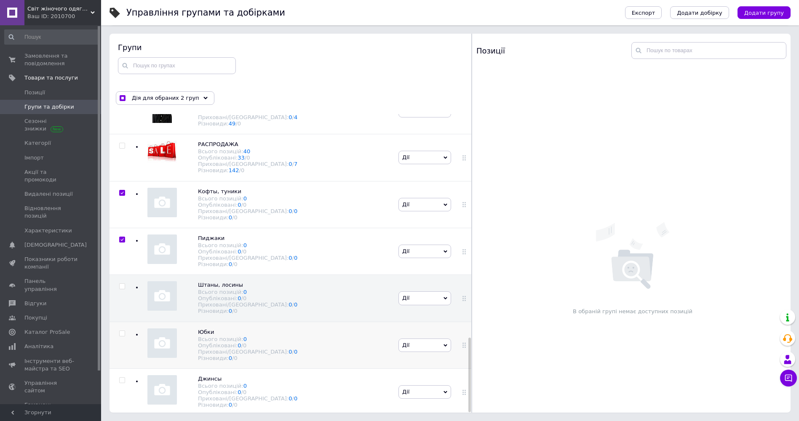
click at [123, 331] on input "checkbox" at bounding box center [121, 333] width 5 height 5
checkbox input "true"
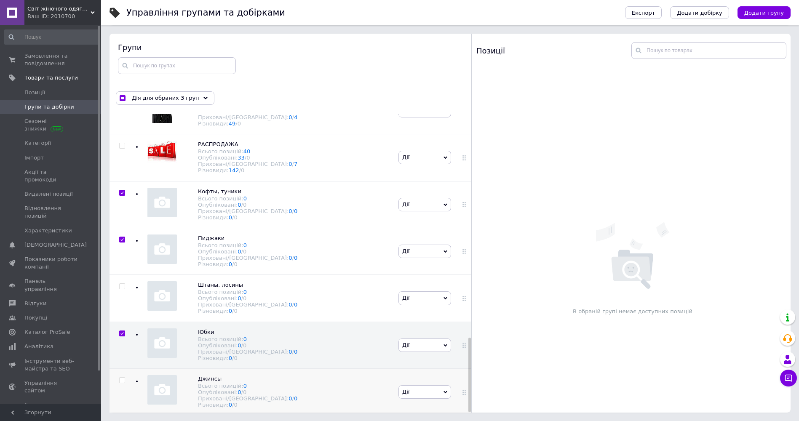
click at [121, 378] on input "checkbox" at bounding box center [121, 380] width 5 height 5
checkbox input "true"
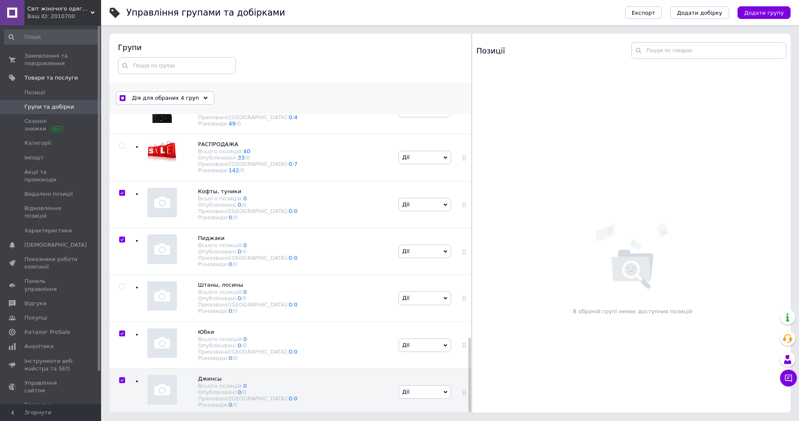
click at [181, 93] on div "Дія для обраних 4 груп" at bounding box center [165, 97] width 99 height 13
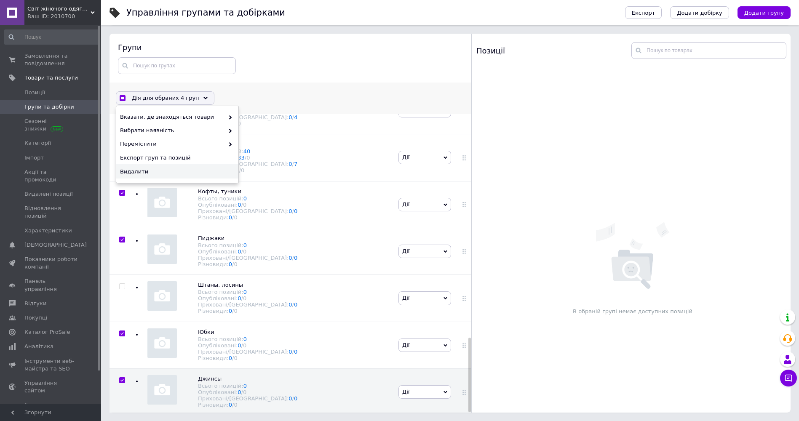
click at [164, 172] on span "Видалити" at bounding box center [176, 172] width 112 height 8
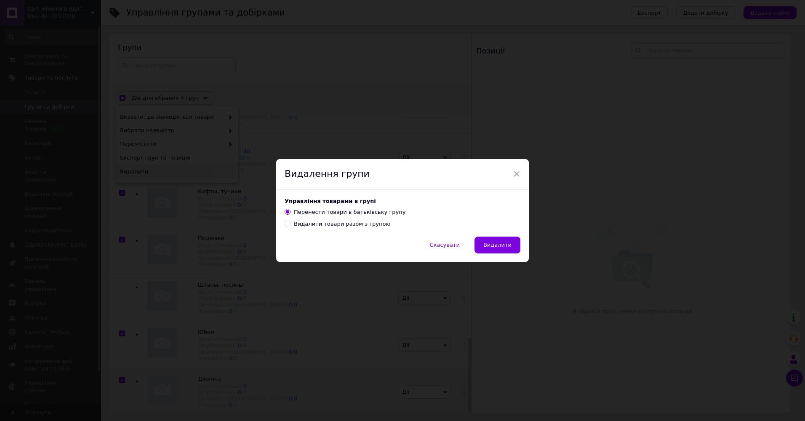
click at [164, 172] on div "× Видалення групи Управління товарами в групі Перенести товари в батьківську гр…" at bounding box center [402, 210] width 805 height 421
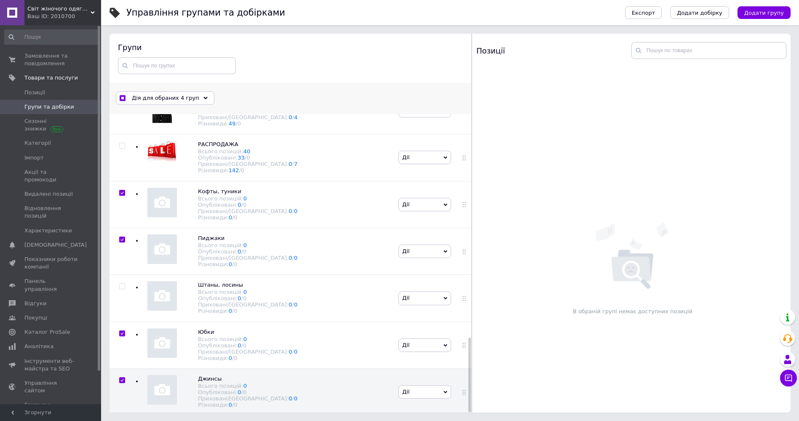
click at [184, 101] on span "Дія для обраних 4 груп" at bounding box center [165, 98] width 67 height 8
click at [159, 98] on span "Дія для обраних 4 груп" at bounding box center [165, 98] width 67 height 8
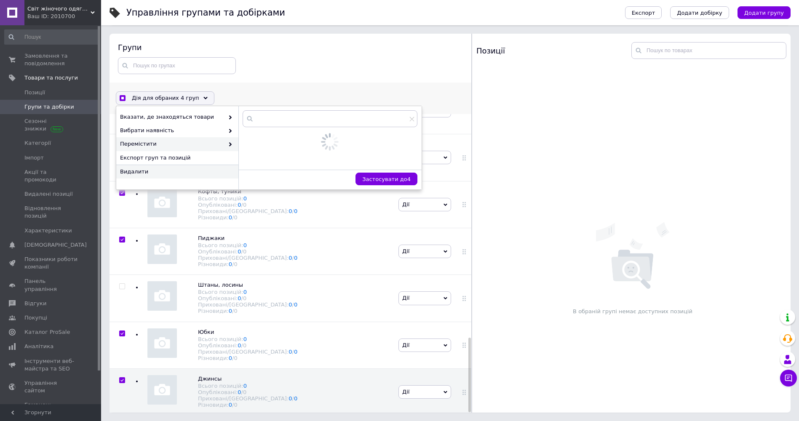
click at [144, 171] on span "Видалити" at bounding box center [176, 172] width 112 height 8
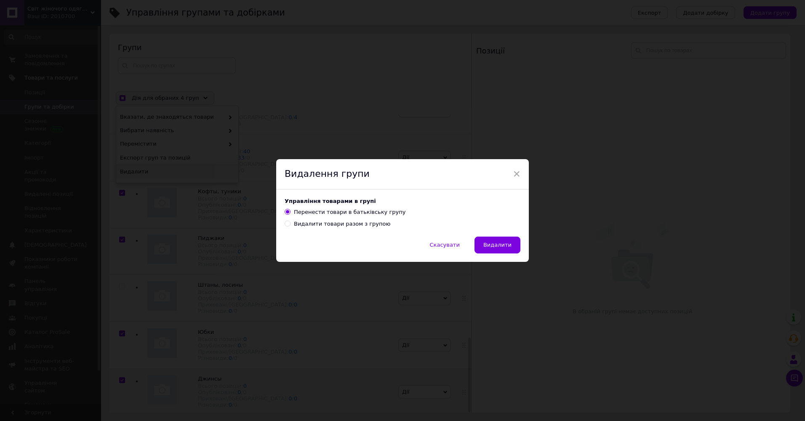
click at [349, 223] on div "Видалити товари разом з групою" at bounding box center [342, 224] width 96 height 8
click at [290, 223] on input "Видалити товари разом з групою" at bounding box center [287, 223] width 5 height 5
radio input "true"
radio input "false"
click at [497, 246] on span "Видалити" at bounding box center [497, 245] width 28 height 6
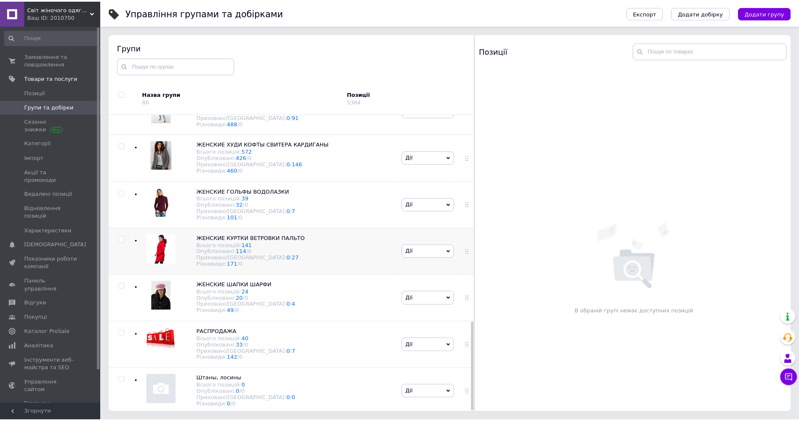
scroll to position [697, 0]
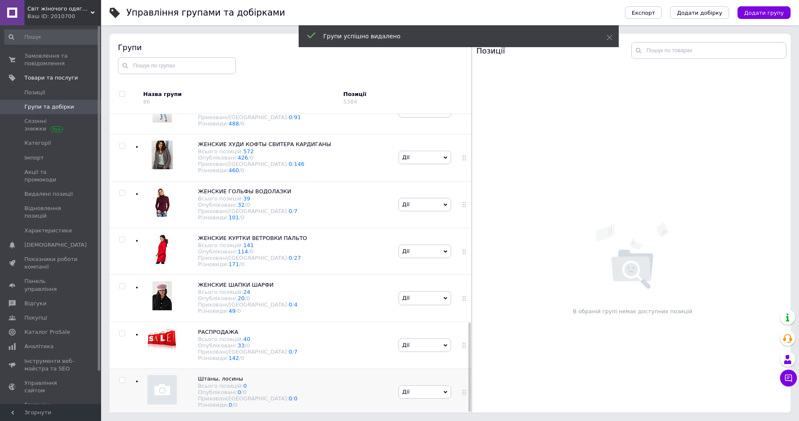
click at [123, 378] on input "checkbox" at bounding box center [121, 380] width 5 height 5
checkbox input "true"
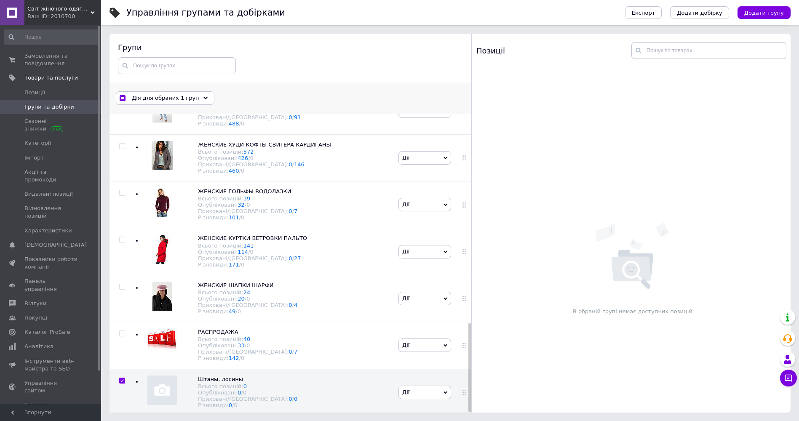
click at [181, 99] on span "Дія для обраних 1 груп" at bounding box center [165, 98] width 67 height 8
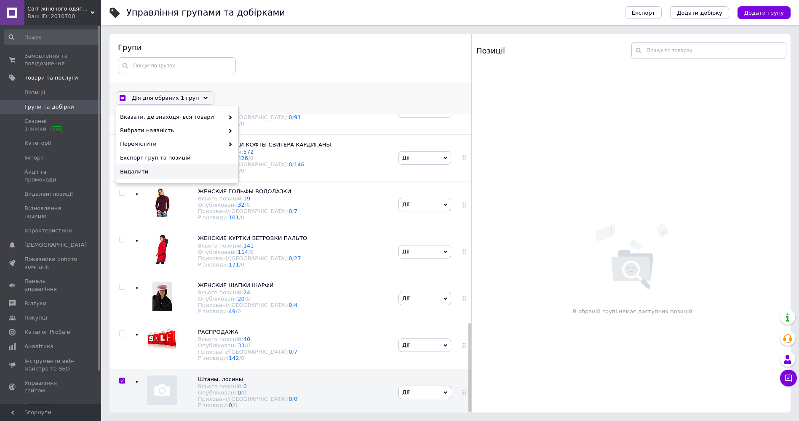
click at [160, 173] on span "Видалити" at bounding box center [176, 172] width 112 height 8
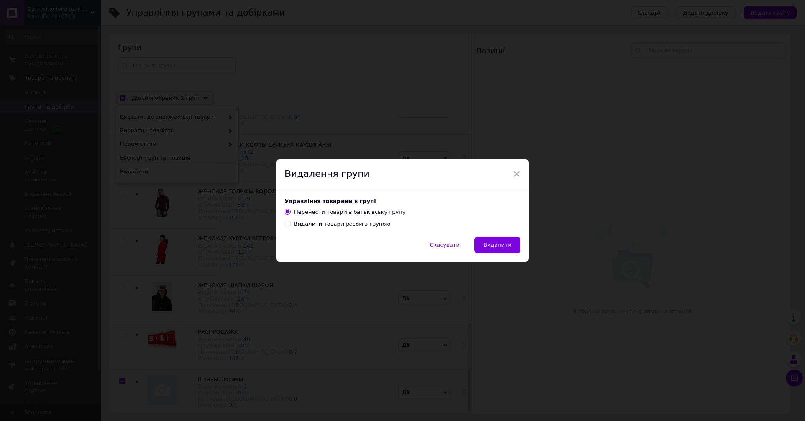
click at [333, 222] on div "Видалити товари разом з групою" at bounding box center [342, 224] width 96 height 8
click at [290, 222] on input "Видалити товари разом з групою" at bounding box center [287, 223] width 5 height 5
radio input "true"
radio input "false"
click at [514, 249] on button "Видалити" at bounding box center [498, 245] width 46 height 17
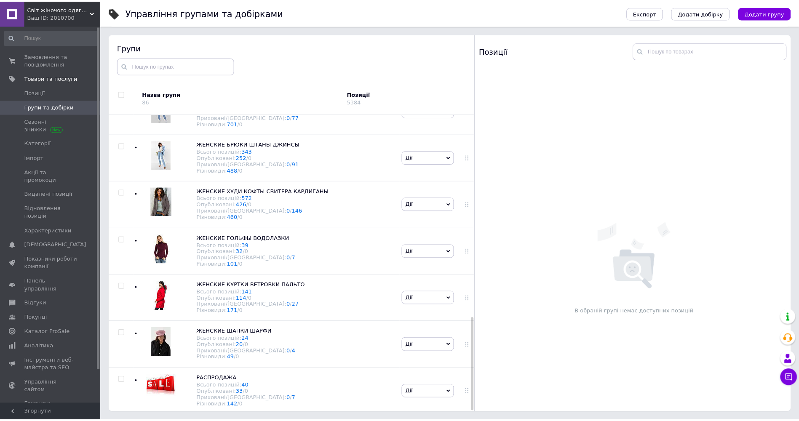
scroll to position [648, 0]
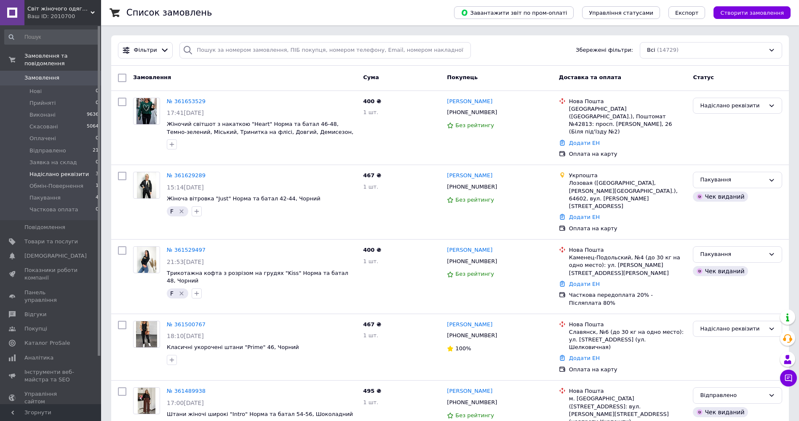
click at [68, 171] on span "Надіслано реквізити" at bounding box center [58, 175] width 59 height 8
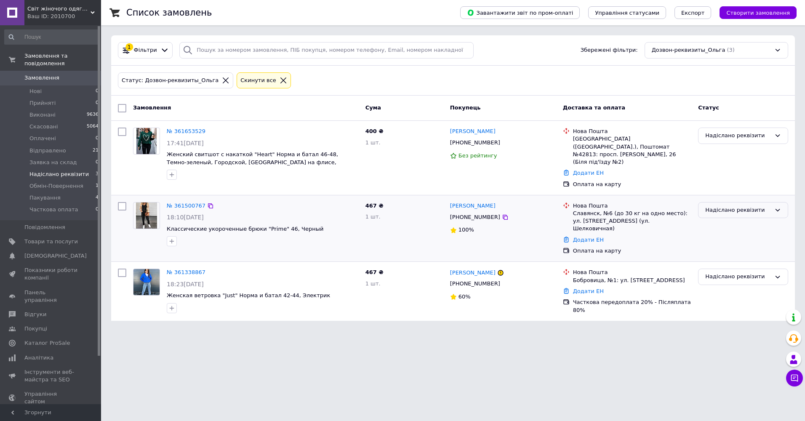
click at [758, 206] on div "Надіслано реквізити" at bounding box center [738, 210] width 66 height 9
click at [728, 266] on li "Оплачено" at bounding box center [743, 274] width 89 height 16
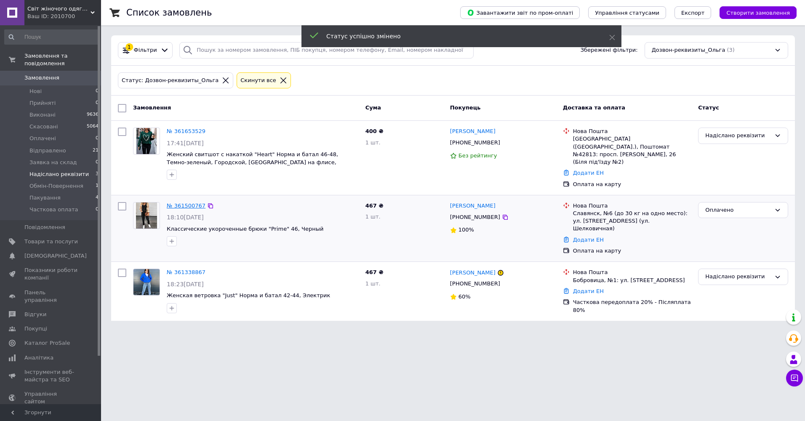
click at [185, 203] on link "№ 361500767" at bounding box center [186, 206] width 39 height 6
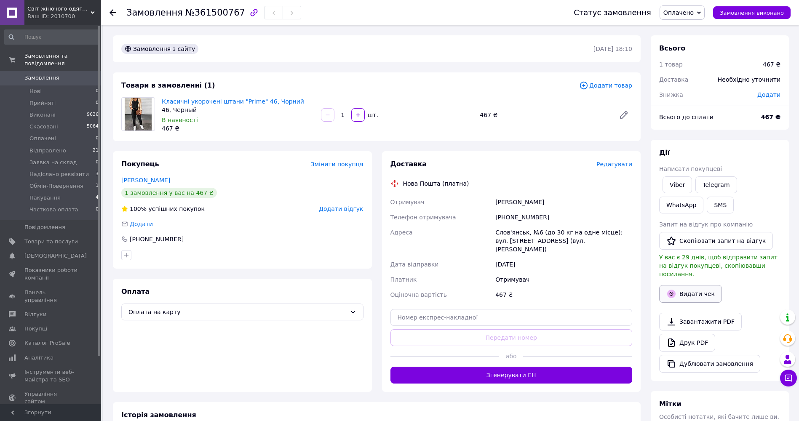
click at [688, 285] on button "Видати чек" at bounding box center [690, 294] width 63 height 18
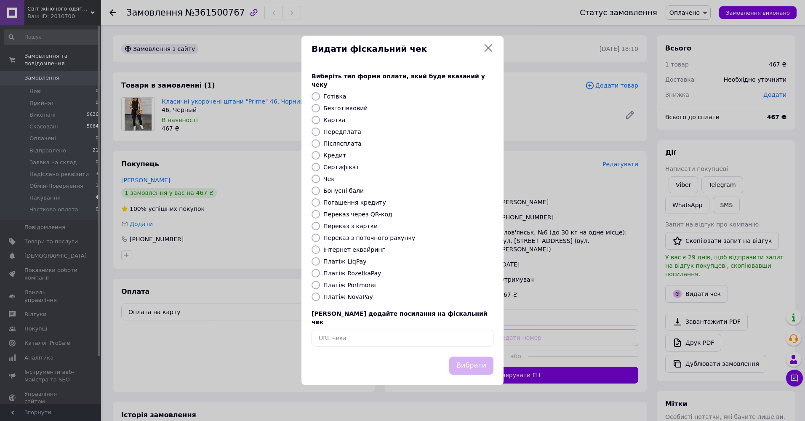
click at [344, 226] on label "Переказ з картки" at bounding box center [350, 226] width 54 height 7
click at [320, 226] on input "Переказ з картки" at bounding box center [316, 226] width 8 height 8
radio input "true"
click at [470, 357] on button "Вибрати" at bounding box center [471, 366] width 44 height 18
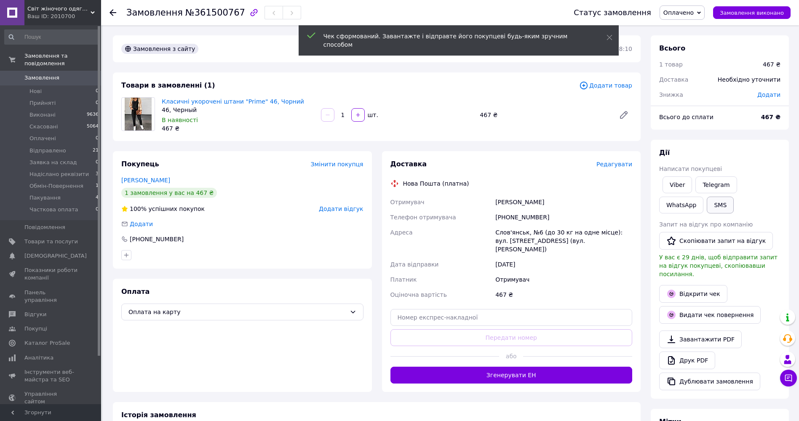
click at [707, 205] on button "SMS" at bounding box center [720, 205] width 27 height 17
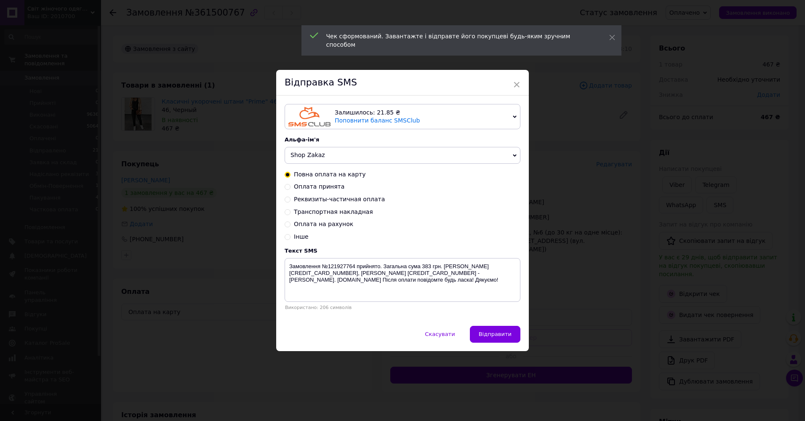
click at [321, 190] on span "Оплата принята" at bounding box center [319, 186] width 51 height 7
click at [291, 189] on input "Оплата принята" at bounding box center [288, 186] width 6 height 6
radio input "true"
radio input "false"
type textarea "Оплата прийнята. Очікуйте повідомлення з номером ттн. Дякуємо за покупку! kozak…"
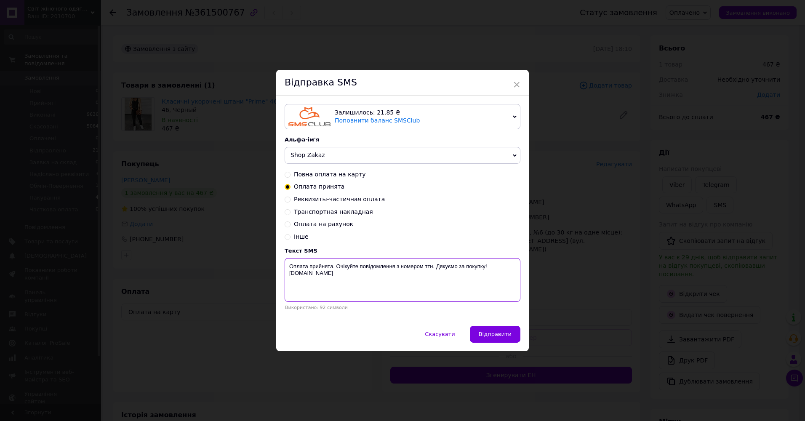
drag, startPoint x: 288, startPoint y: 267, endPoint x: 330, endPoint y: 277, distance: 43.7
click at [330, 277] on textarea "Оплата прийнята. Очікуйте повідомлення з номером ттн. Дякуємо за покупку! kozak…" at bounding box center [403, 280] width 236 height 44
click at [183, 368] on div "× Відправка SMS Залишилось: 21.85 ₴ Поповнити баланс SMSClub Підключити LetsAds…" at bounding box center [402, 210] width 805 height 421
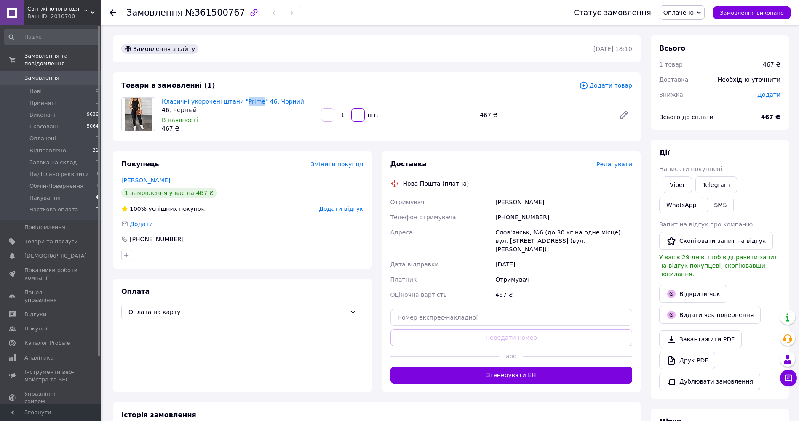
drag, startPoint x: 237, startPoint y: 92, endPoint x: 251, endPoint y: 103, distance: 17.8
click at [251, 103] on div "Товари в замовленні (1) Додати товар Класичні укорочені штани "Prime" 46, Чорни…" at bounding box center [377, 106] width 528 height 69
copy link "Prime"
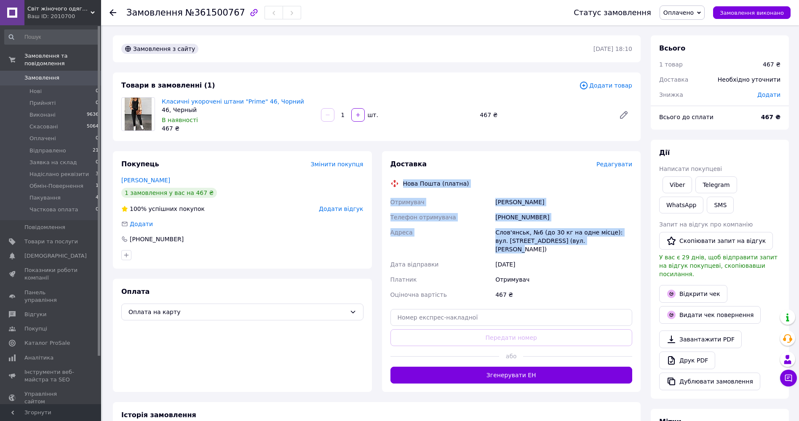
drag, startPoint x: 403, startPoint y: 182, endPoint x: 582, endPoint y: 244, distance: 189.4
click at [595, 245] on div "Доставка Редагувати Нова Пошта (платна) Отримувач Мосьпан Інна Телефон отримува…" at bounding box center [511, 272] width 242 height 224
copy div "Нова Пошта (платна) Отримувач Мосьпан Інна Телефон отримувача +380732003300 Адр…"
click at [694, 12] on span "Оплачено" at bounding box center [678, 12] width 30 height 7
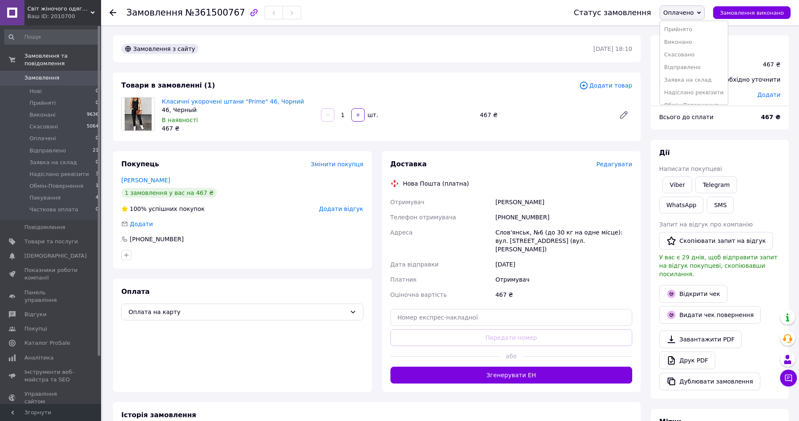
click at [708, 83] on li "Заявка на склад" at bounding box center [694, 80] width 68 height 13
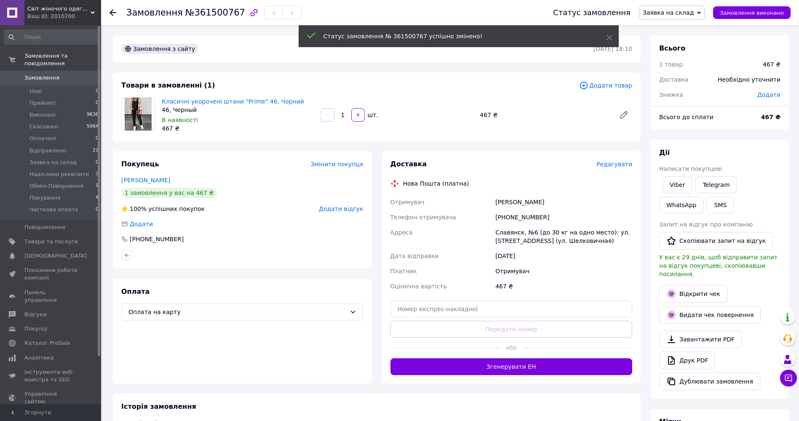
scroll to position [175, 0]
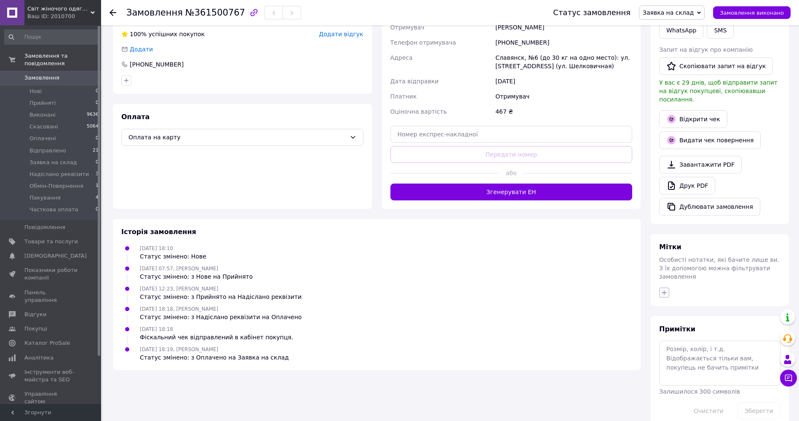
click at [665, 289] on icon "button" at bounding box center [664, 292] width 7 height 7
click at [693, 342] on div "F" at bounding box center [711, 346] width 95 height 8
checkbox input "false"
click at [681, 351] on li "LUR" at bounding box center [710, 357] width 103 height 12
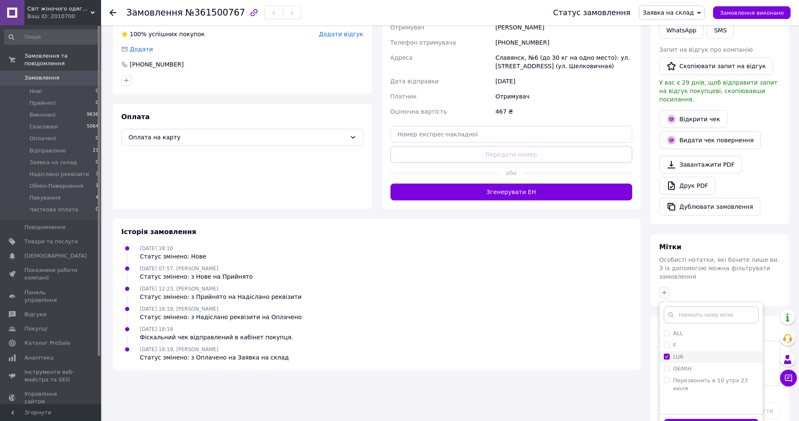
checkbox input "true"
click at [681, 342] on div "F" at bounding box center [711, 346] width 95 height 8
checkbox input "true"
click at [667, 354] on input "LUR" at bounding box center [666, 356] width 5 height 5
checkbox input "false"
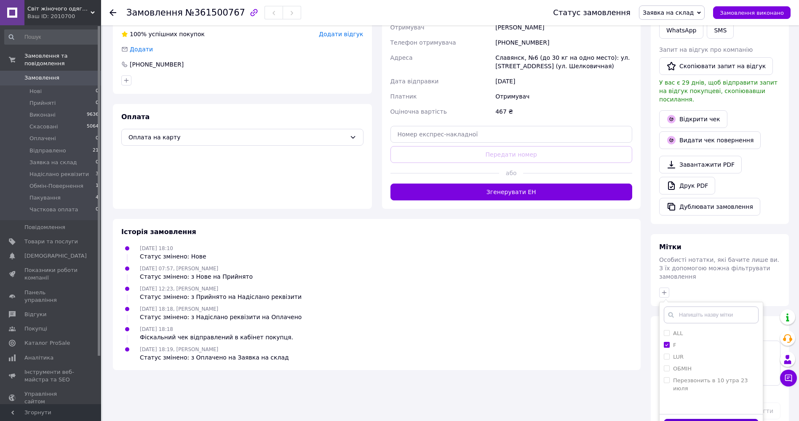
click at [710, 419] on button "Додати мітку" at bounding box center [711, 427] width 95 height 16
